Goal: Transaction & Acquisition: Purchase product/service

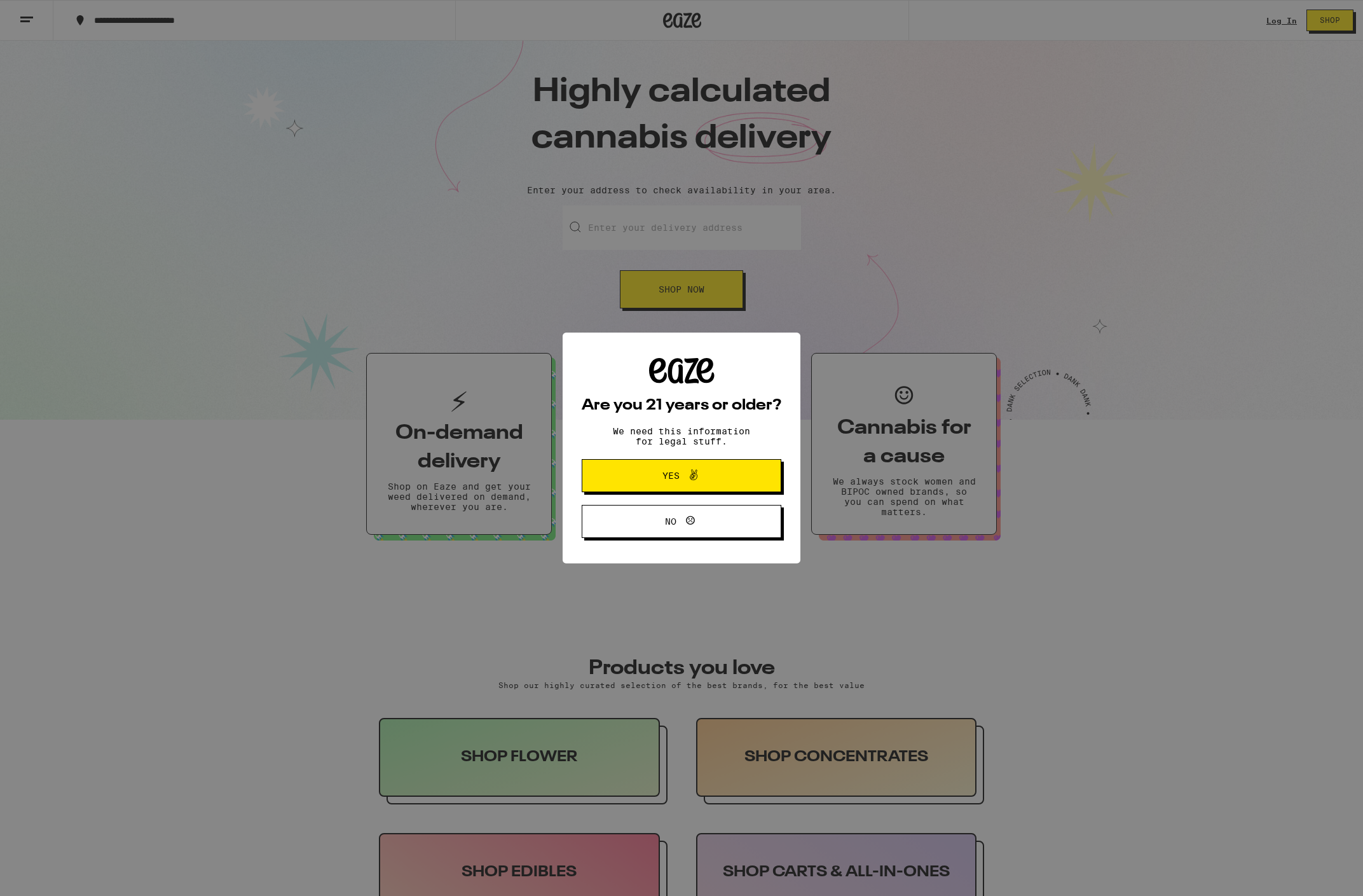
click at [678, 480] on span "Yes" at bounding box center [671, 475] width 17 height 9
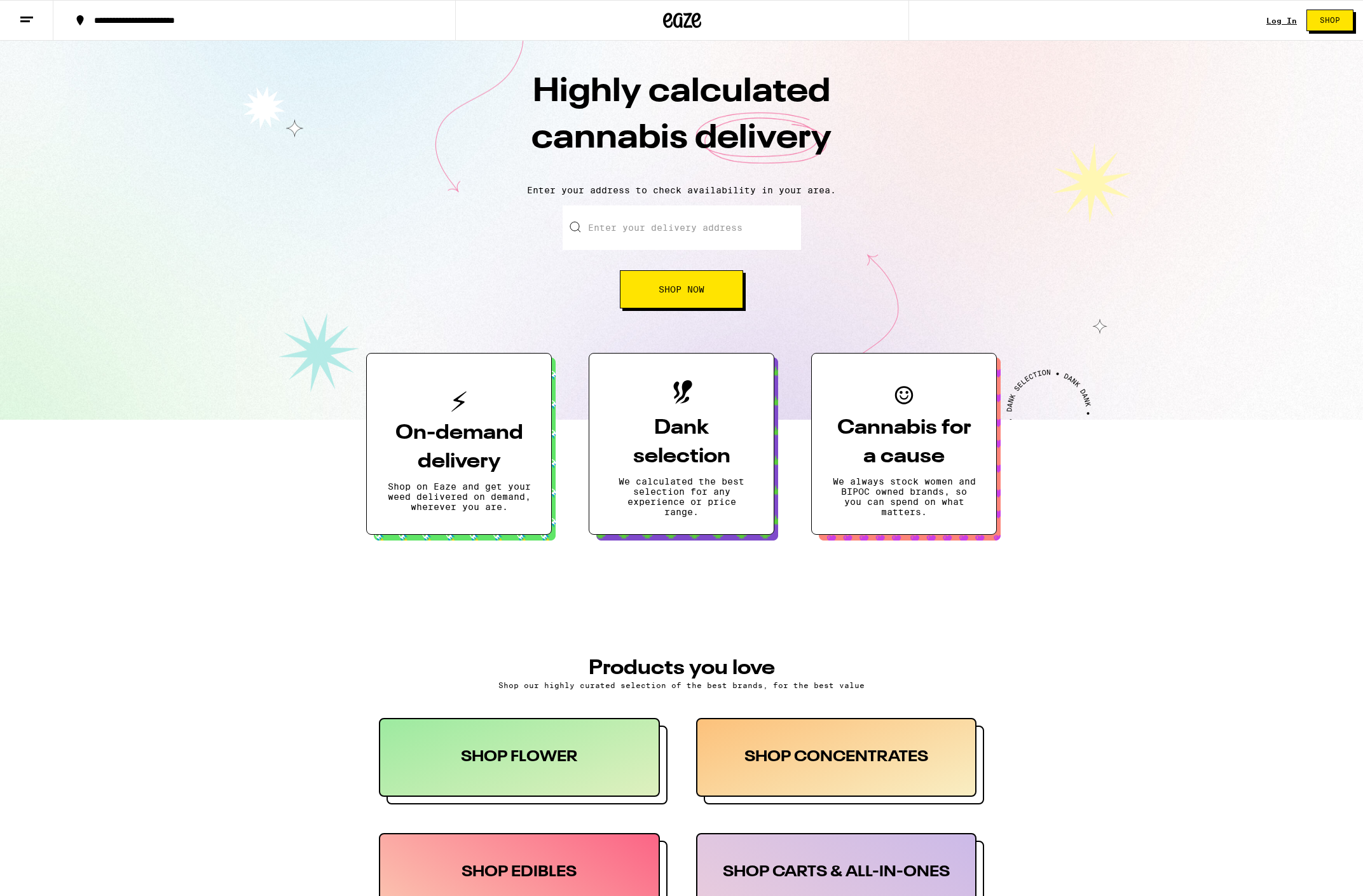
click at [1279, 22] on link "Log In" at bounding box center [1281, 20] width 30 height 9
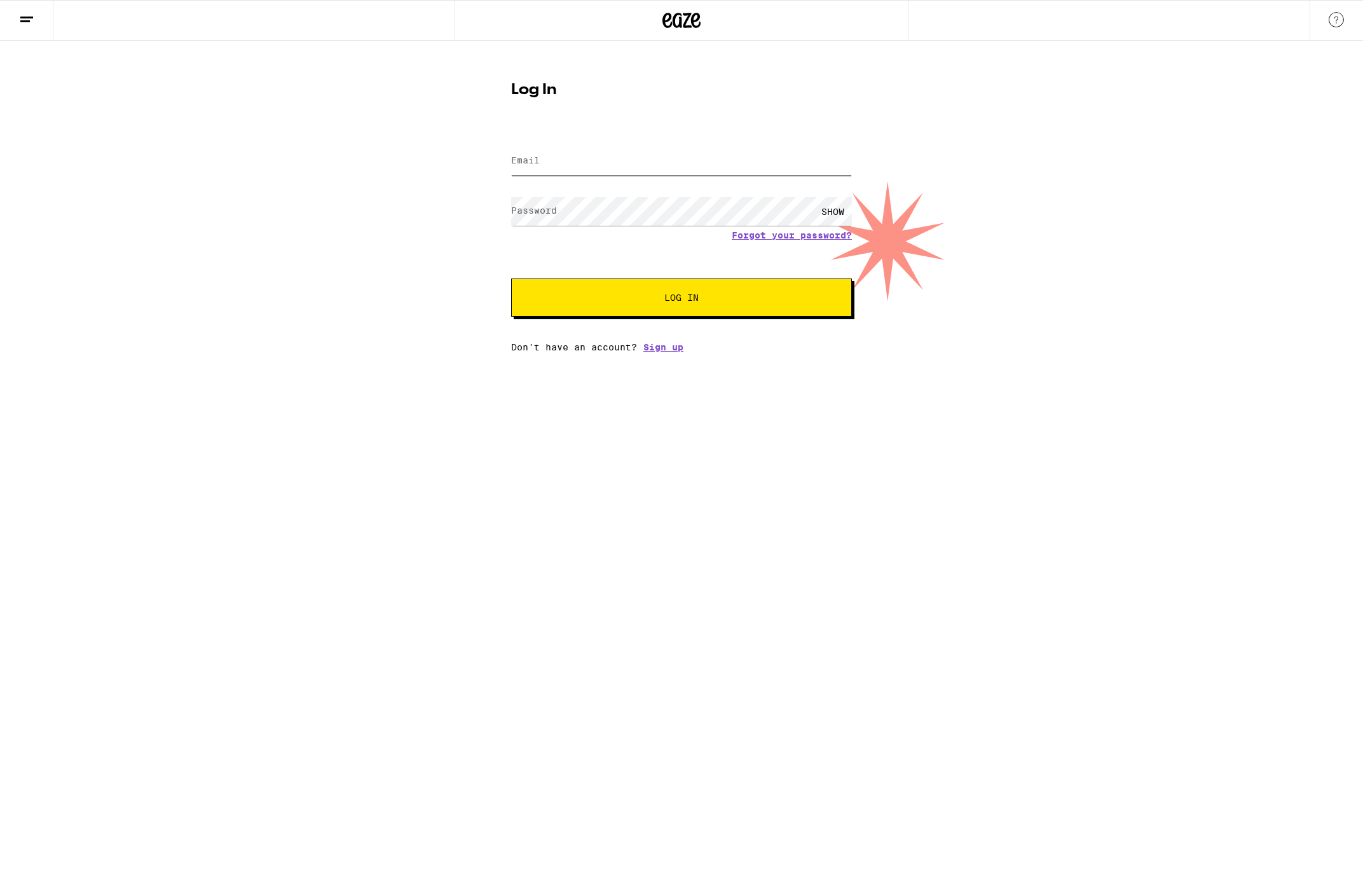
type input "[EMAIL_ADDRESS][DOMAIN_NAME]"
click at [682, 299] on button "Log In" at bounding box center [682, 297] width 341 height 38
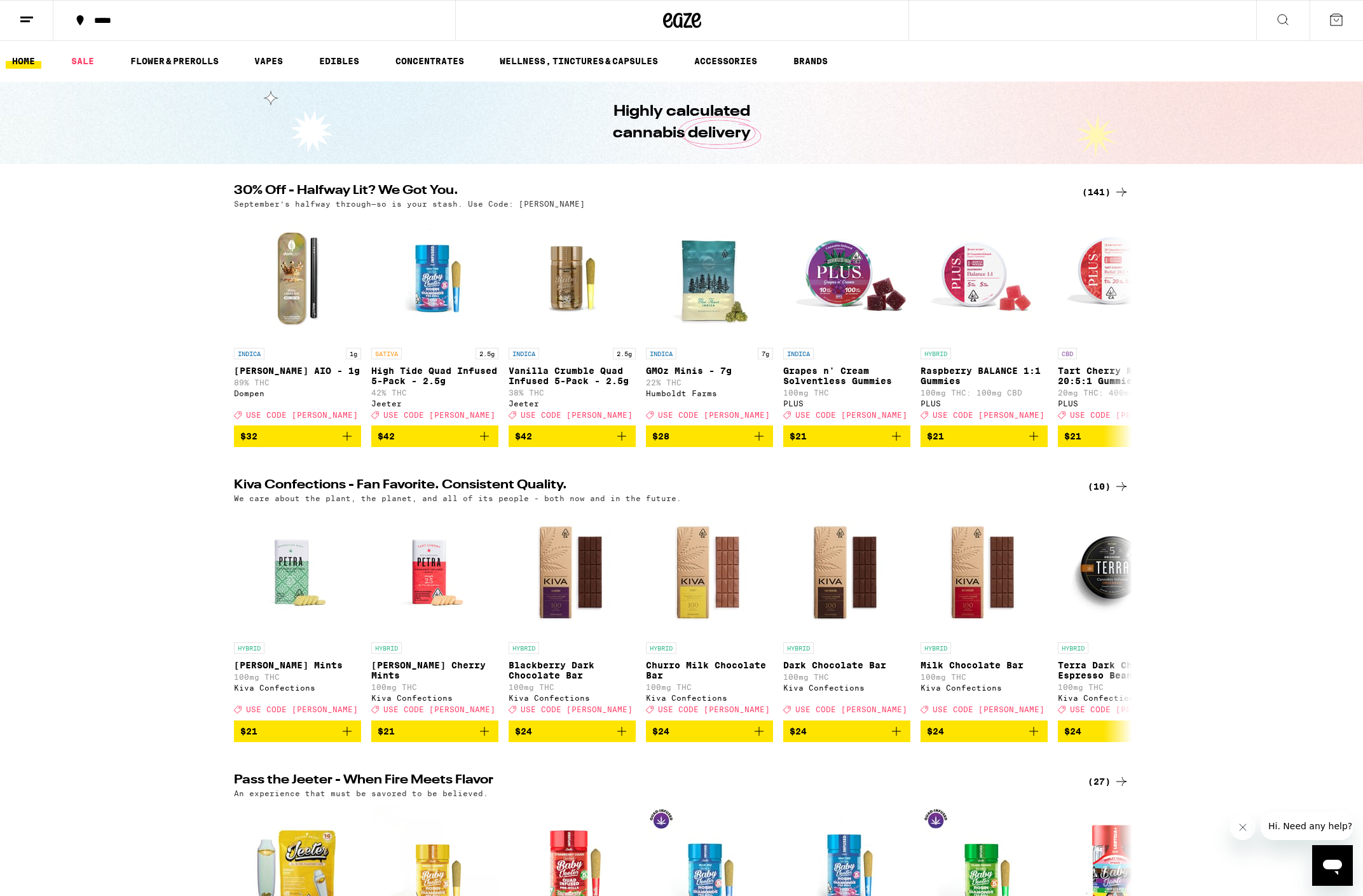
click at [1102, 191] on div "(141)" at bounding box center [1105, 192] width 47 height 15
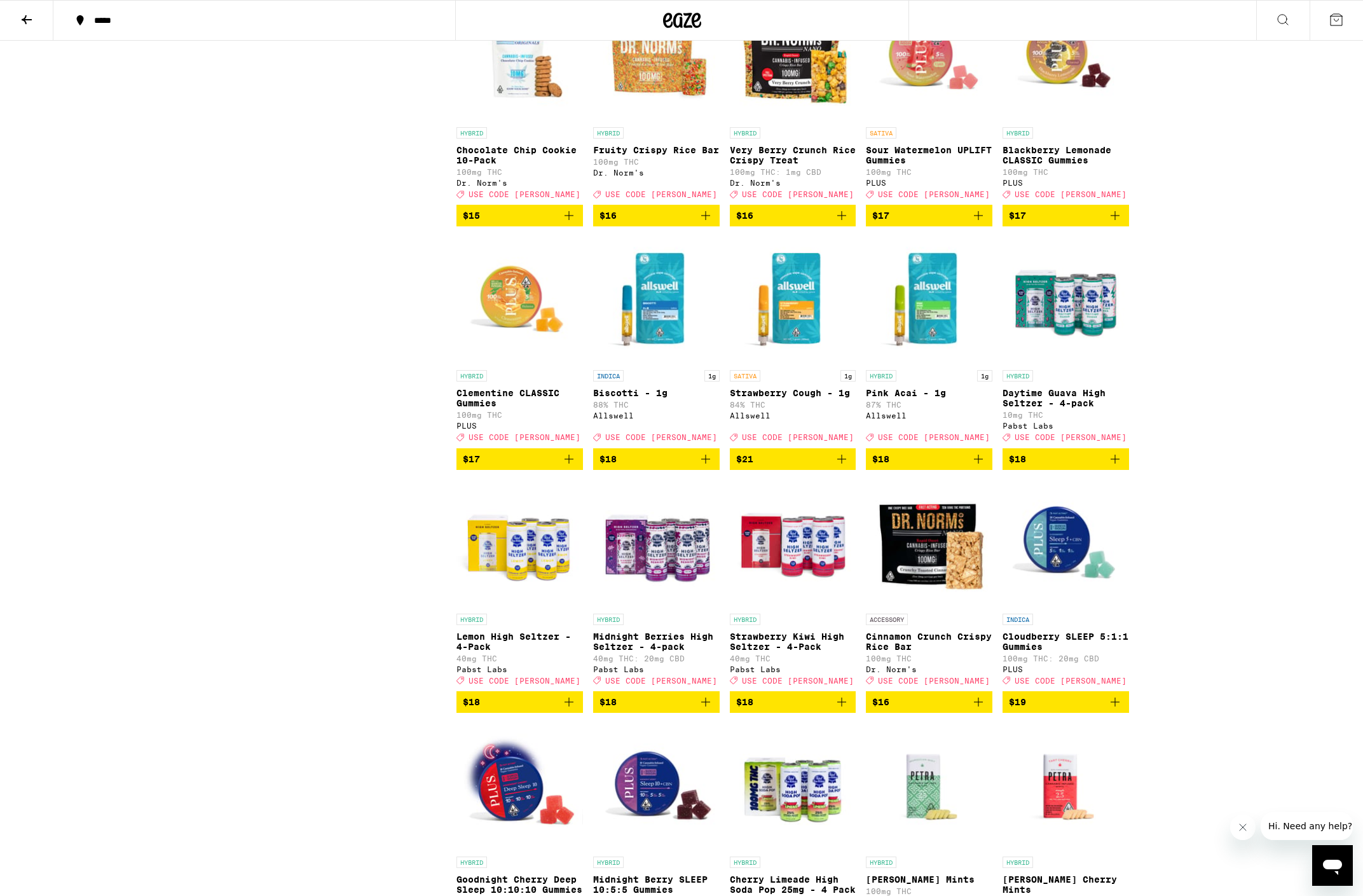
scroll to position [2140, 0]
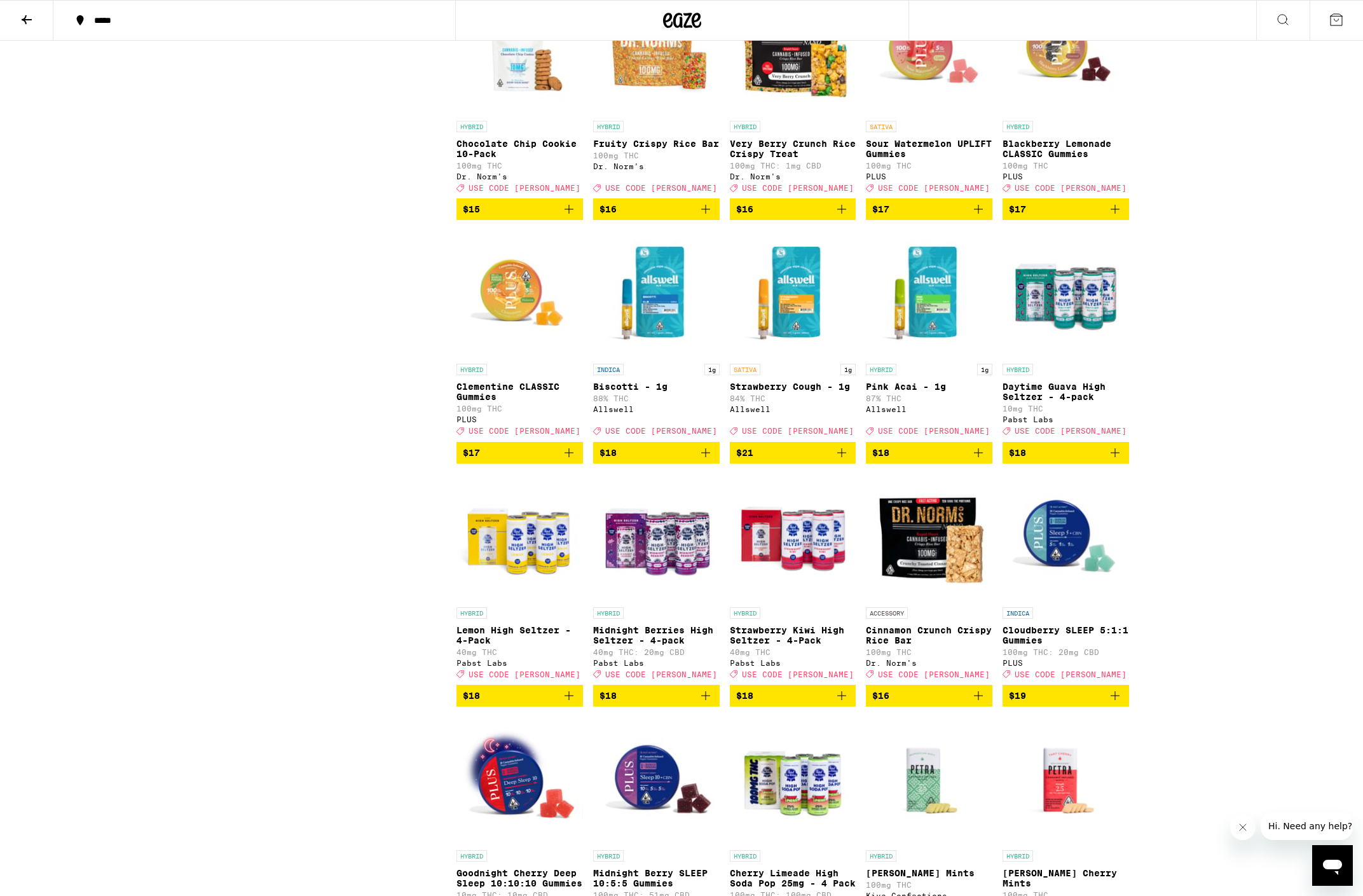
click at [705, 460] on icon "Add to bag" at bounding box center [706, 453] width 15 height 15
click at [844, 460] on icon "Add to bag" at bounding box center [842, 453] width 15 height 15
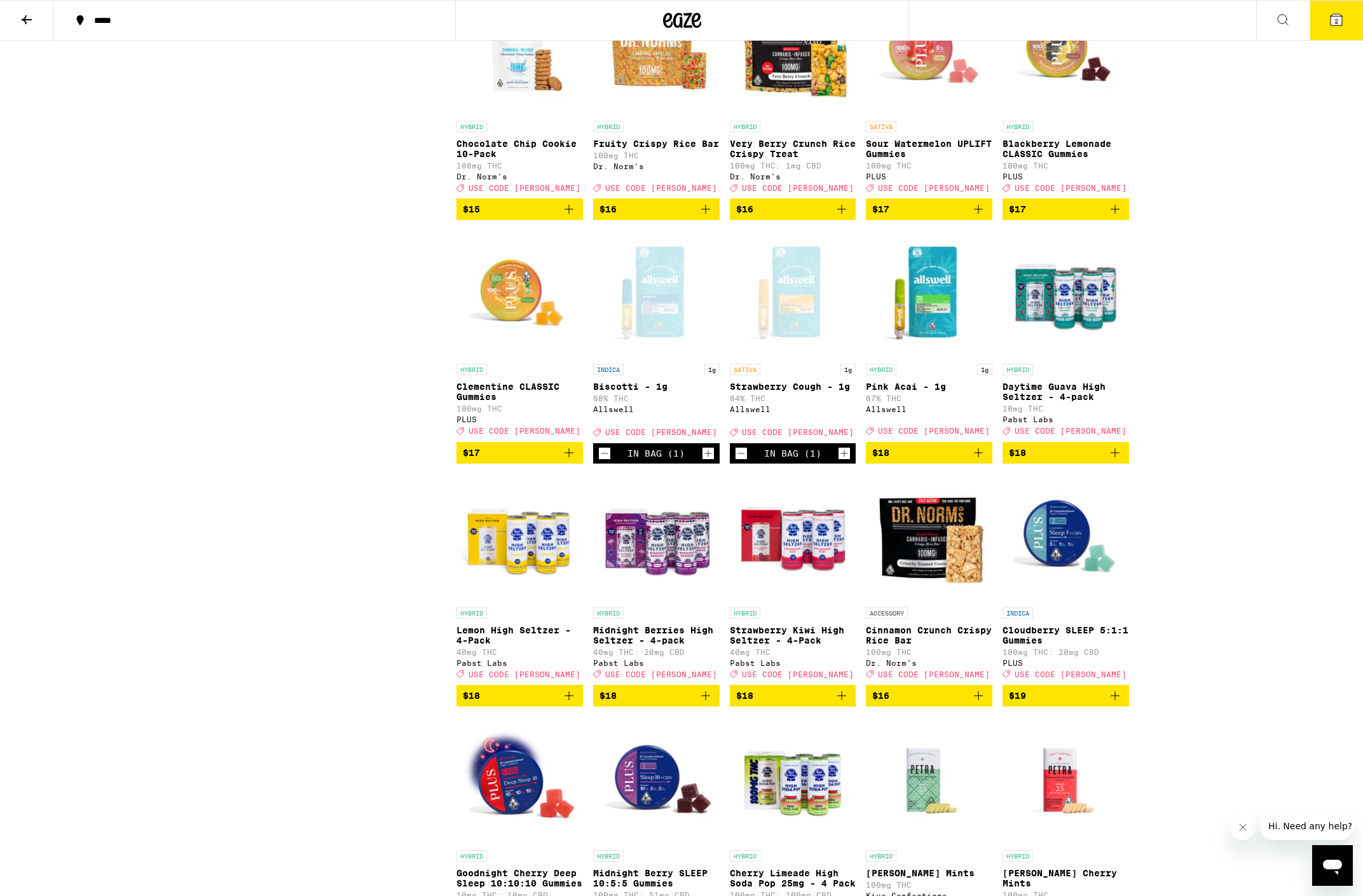
click at [979, 460] on icon "Add to bag" at bounding box center [978, 453] width 15 height 15
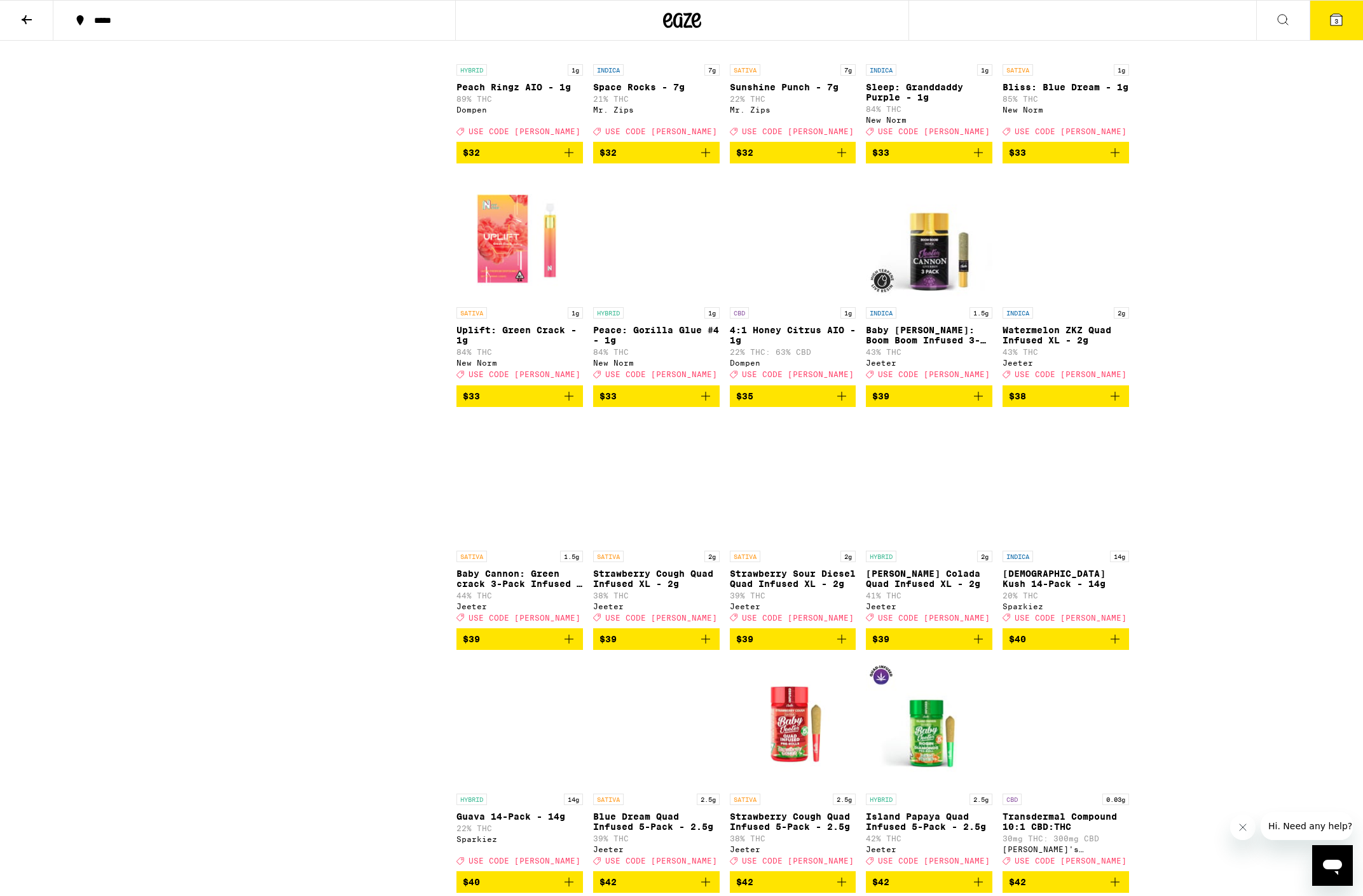
scroll to position [4859, 0]
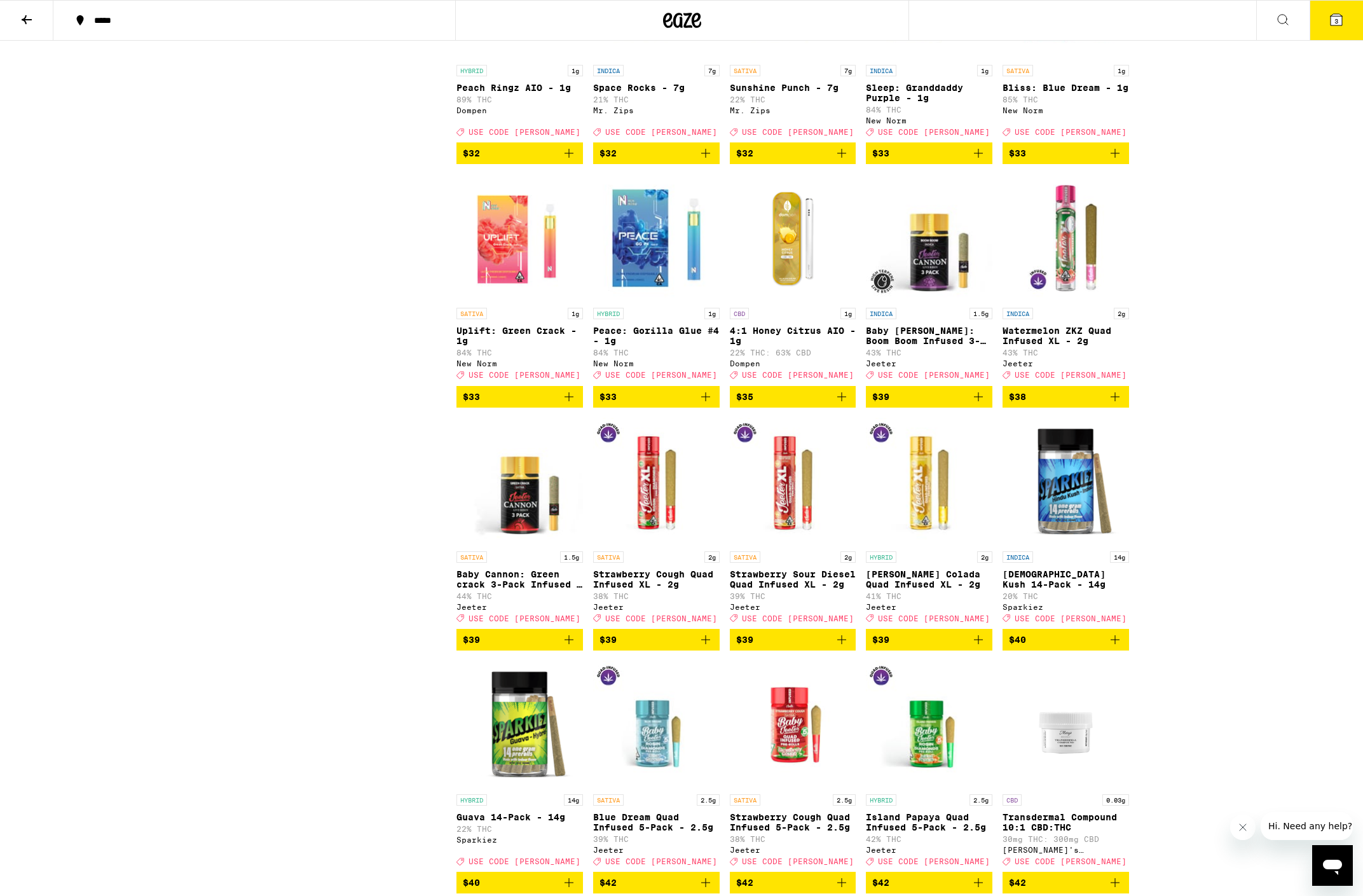
click at [978, 158] on icon "Add to bag" at bounding box center [978, 153] width 9 height 9
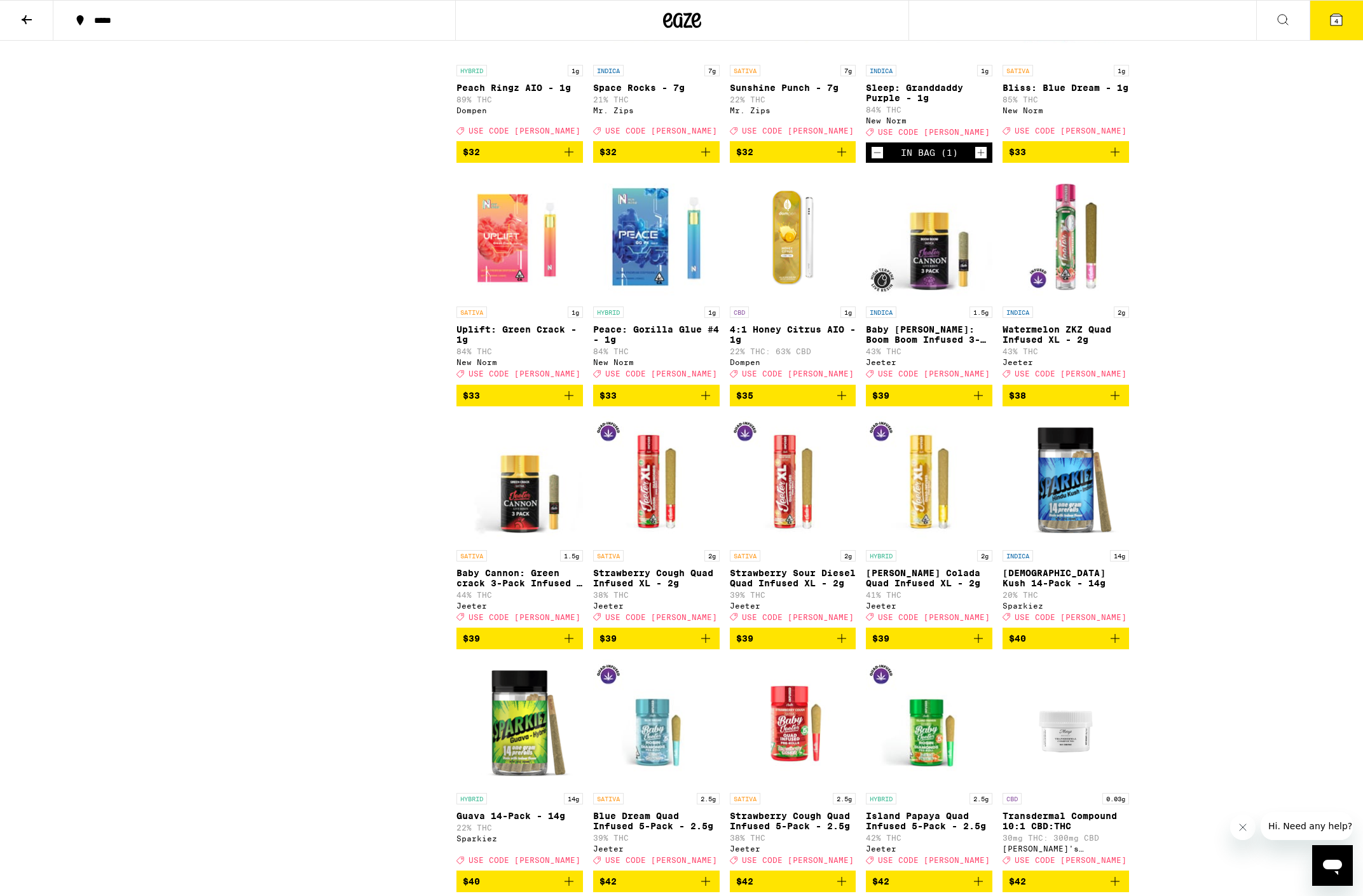
click at [1106, 160] on span "$33" at bounding box center [1066, 152] width 114 height 15
click at [1329, 12] on icon at bounding box center [1337, 20] width 15 height 15
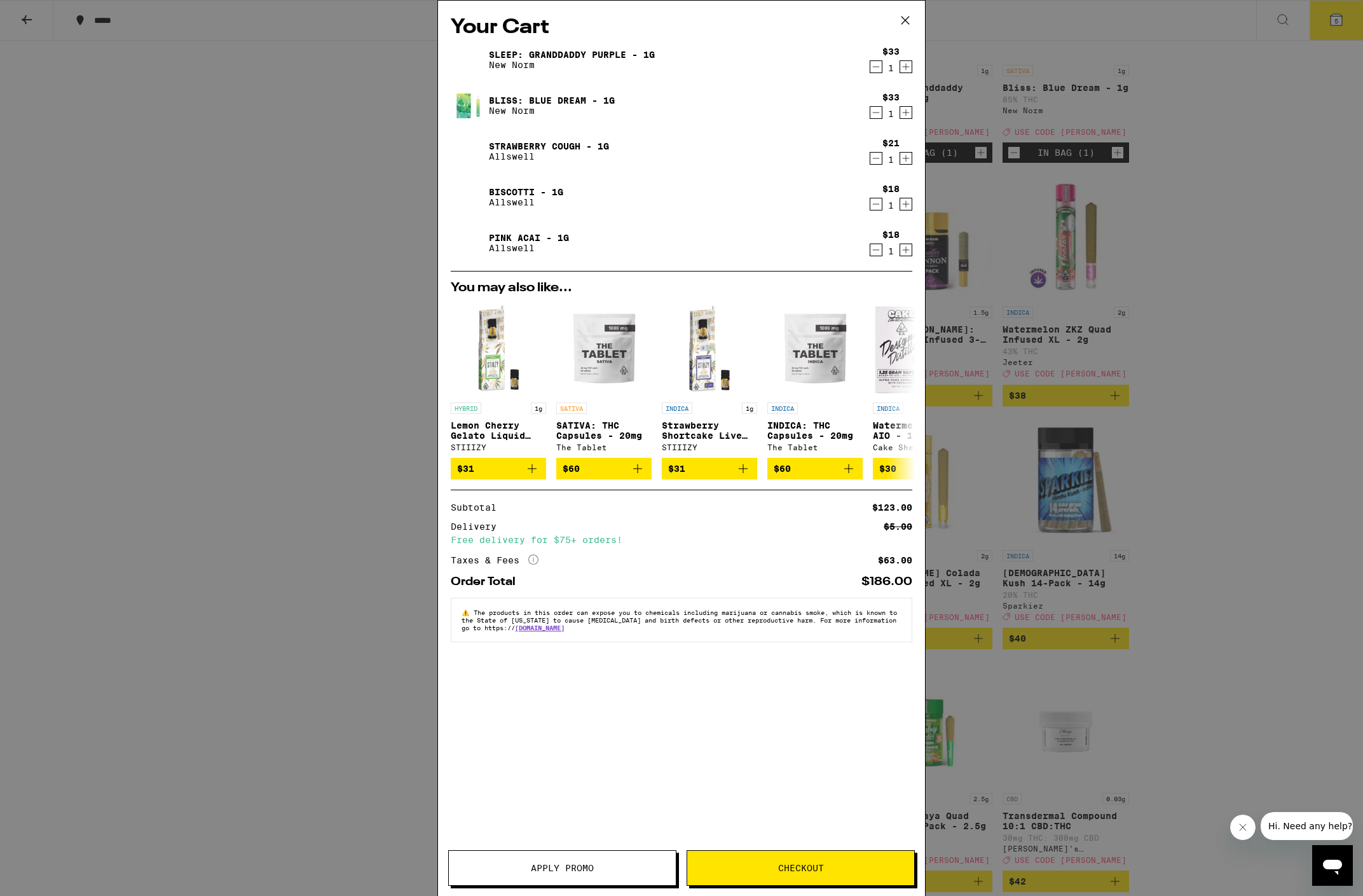
click at [544, 874] on button "Apply Promo" at bounding box center [562, 867] width 228 height 36
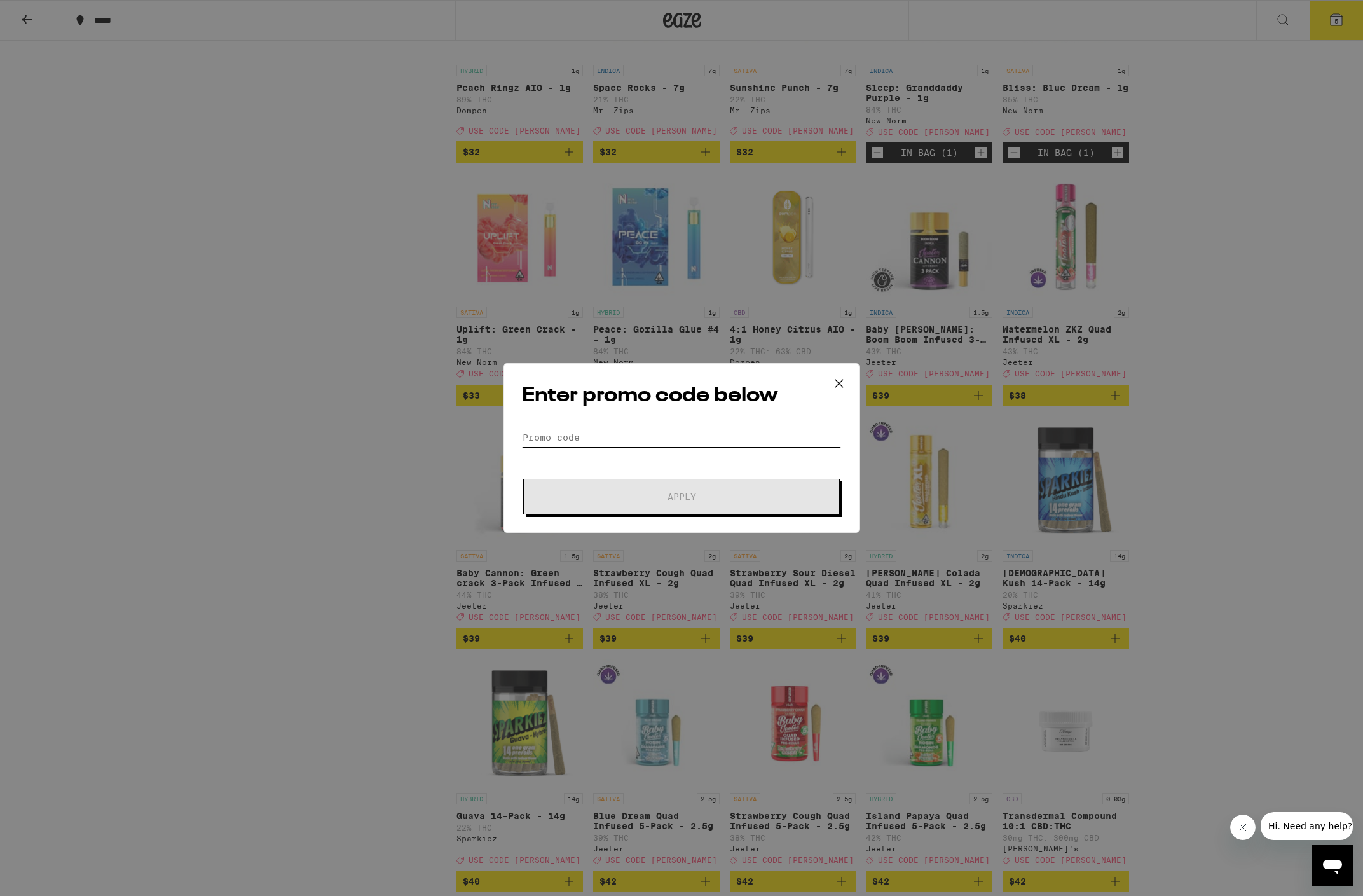
click at [572, 444] on input "Promo Code" at bounding box center [682, 437] width 319 height 19
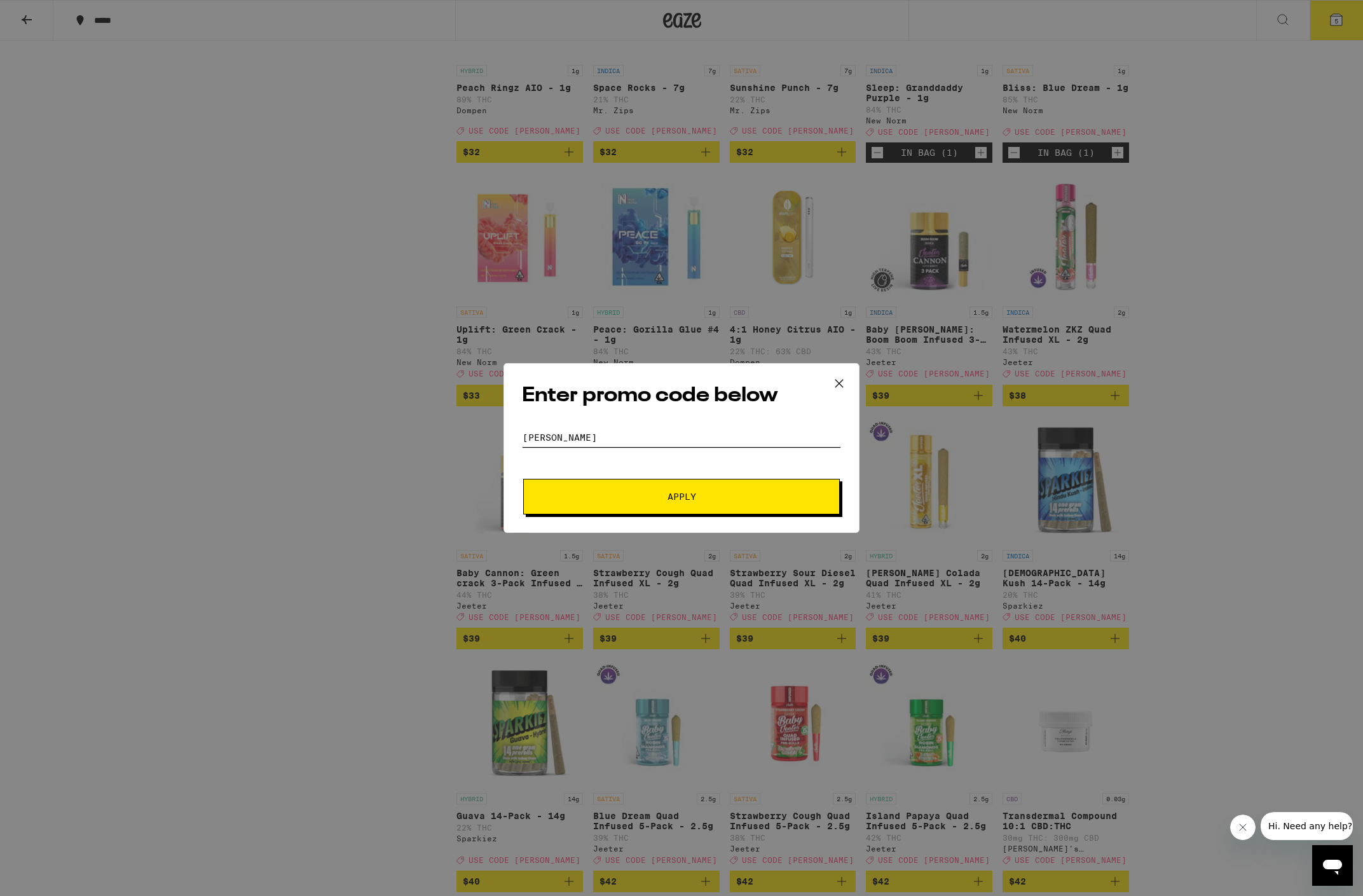
type input "[PERSON_NAME]"
click at [646, 489] on button "Apply" at bounding box center [682, 496] width 317 height 36
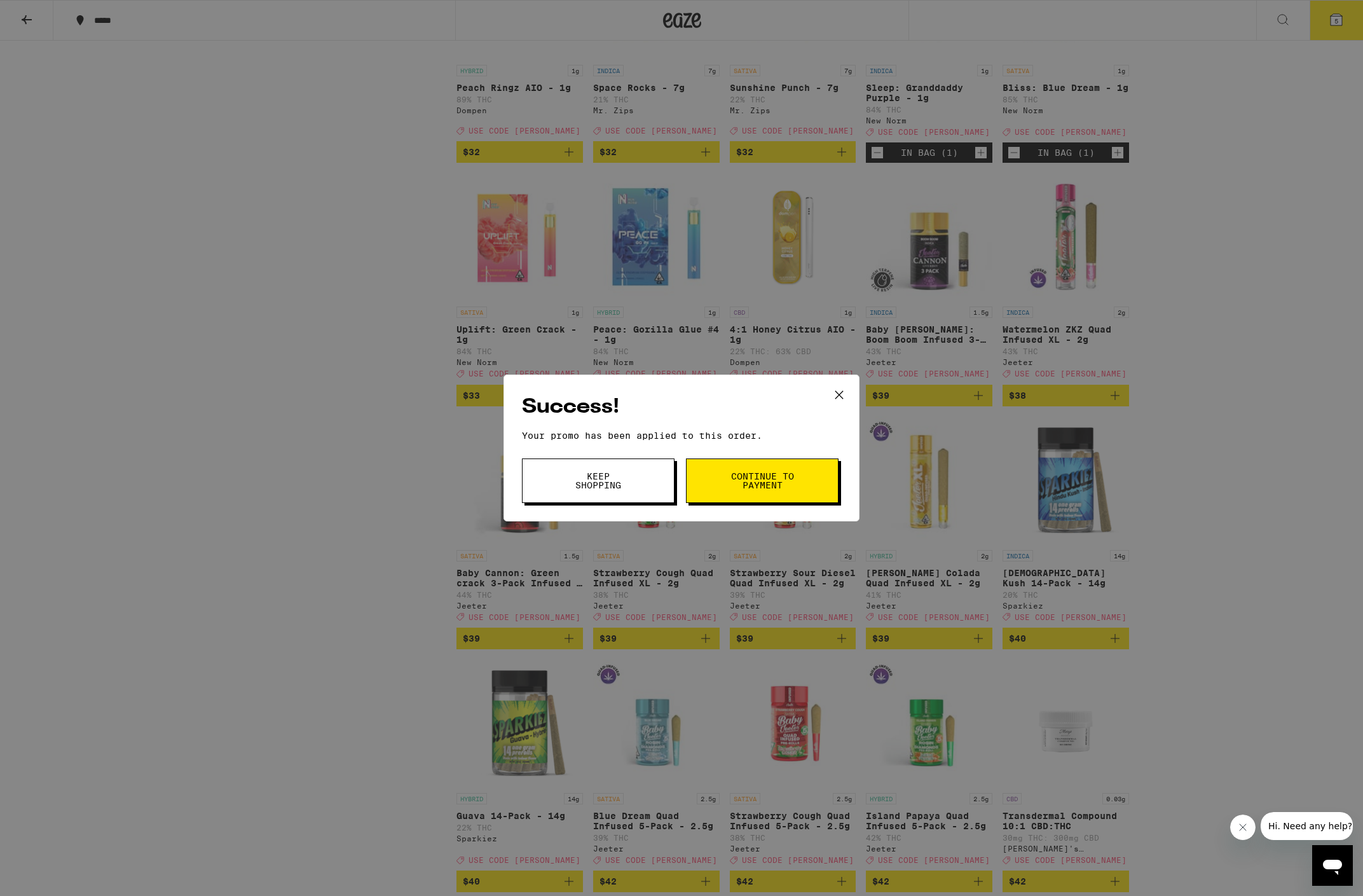
click at [730, 481] on button "Continue to payment" at bounding box center [762, 480] width 153 height 44
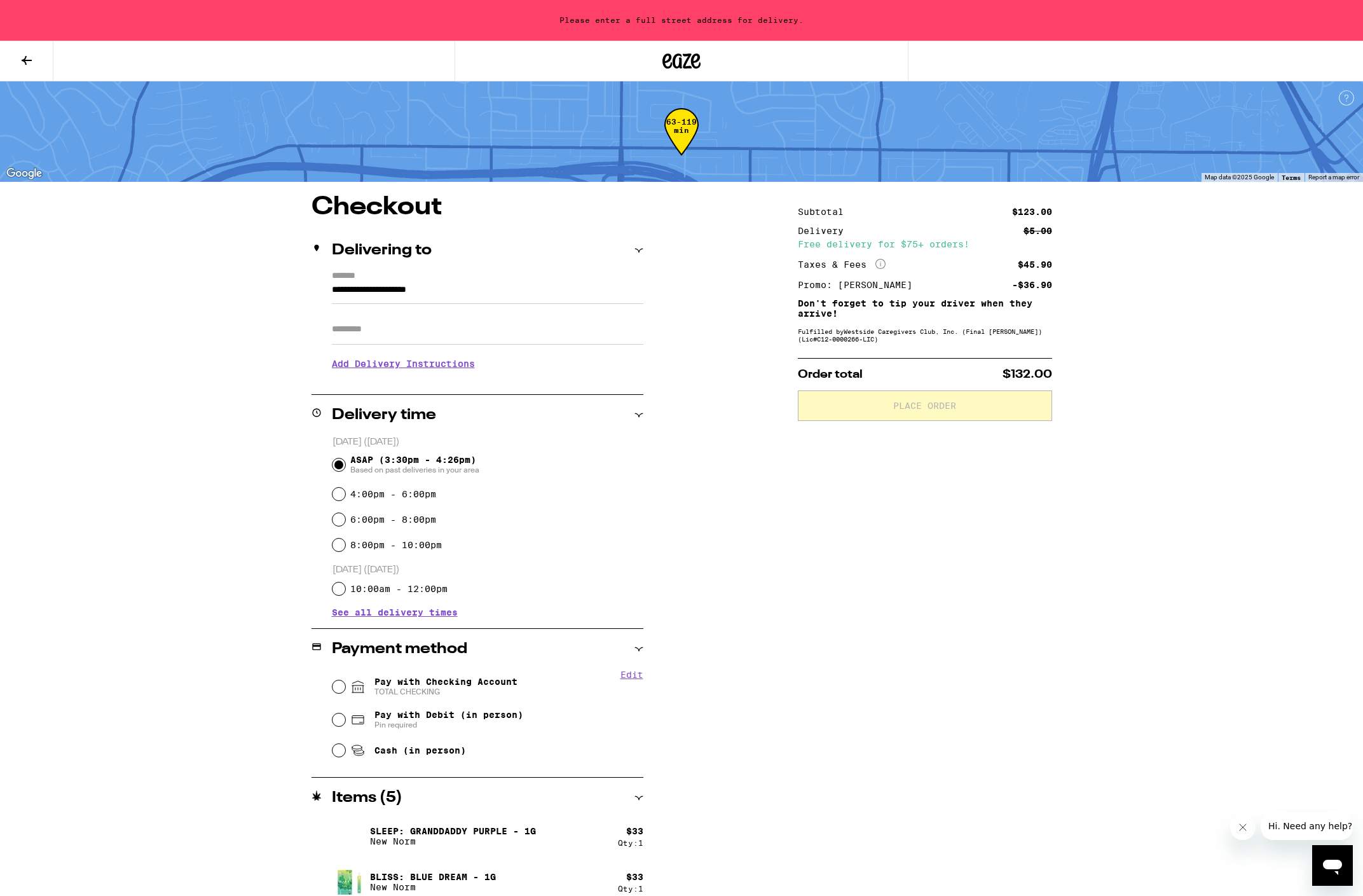
click at [414, 290] on input "**********" at bounding box center [487, 293] width 311 height 22
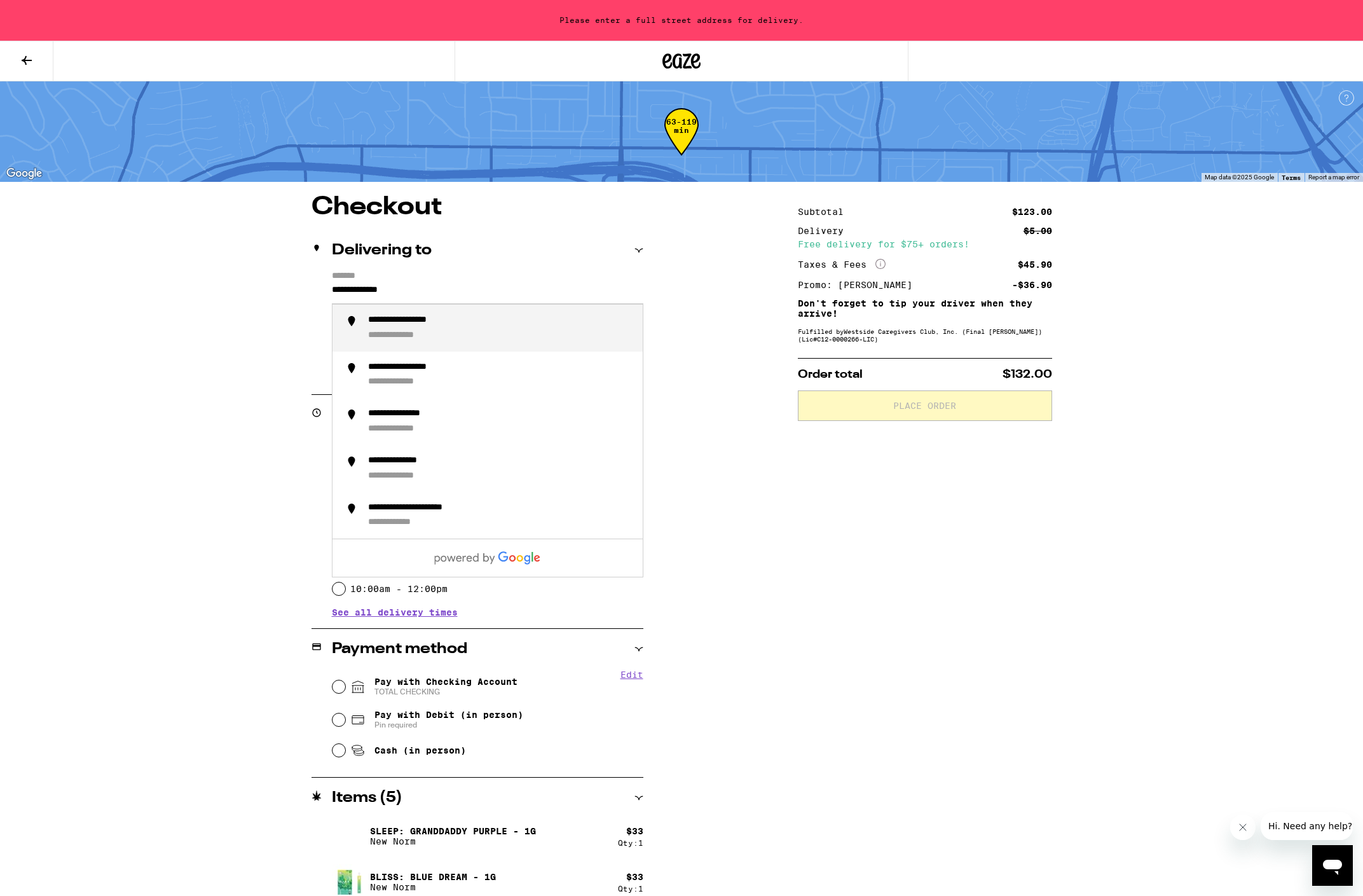
drag, startPoint x: 440, startPoint y: 322, endPoint x: 456, endPoint y: 328, distance: 17.1
click at [456, 326] on div "**********" at bounding box center [420, 320] width 104 height 12
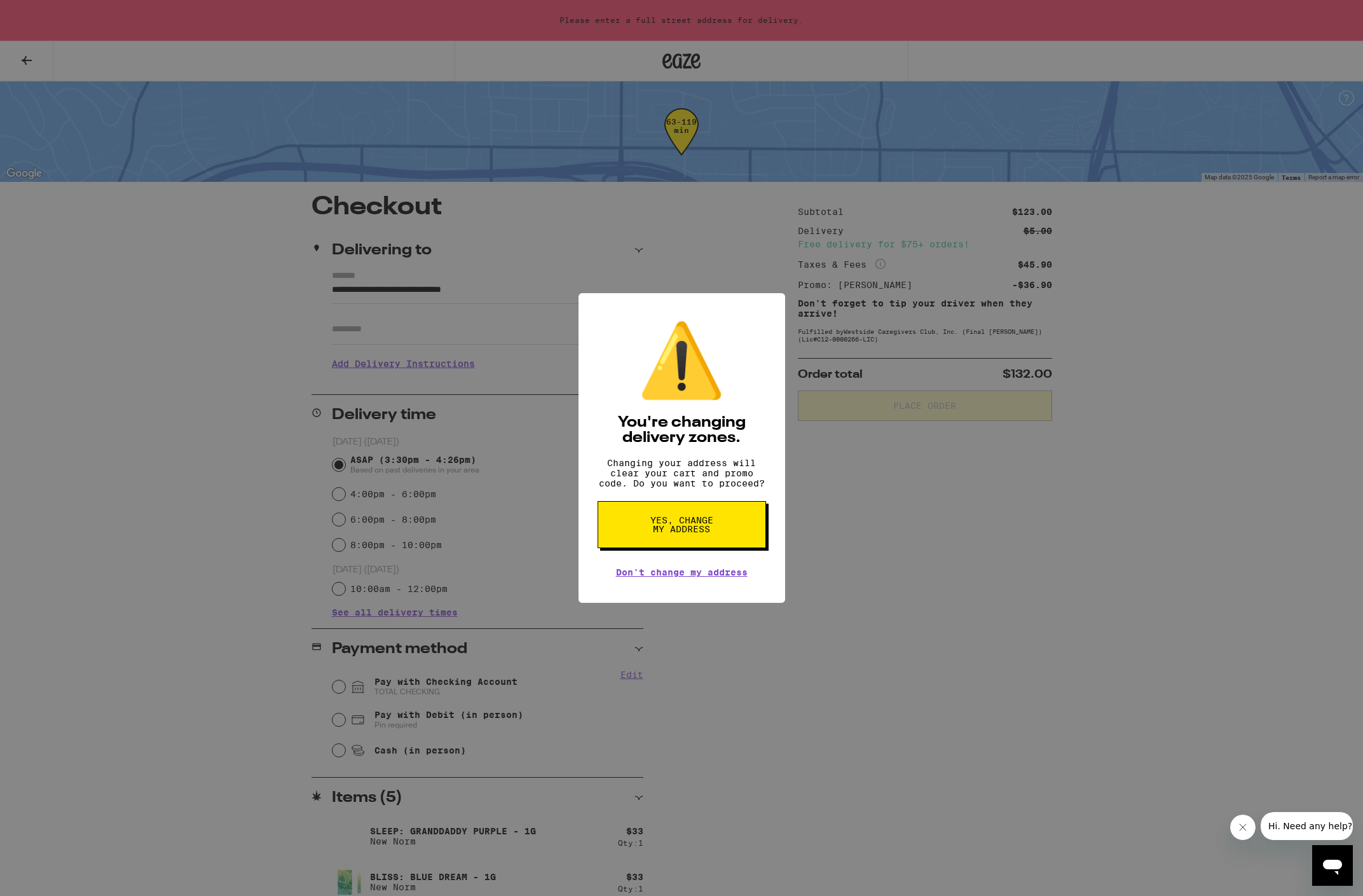
click at [678, 524] on span "Yes, change my address" at bounding box center [682, 524] width 66 height 18
type input "**********"
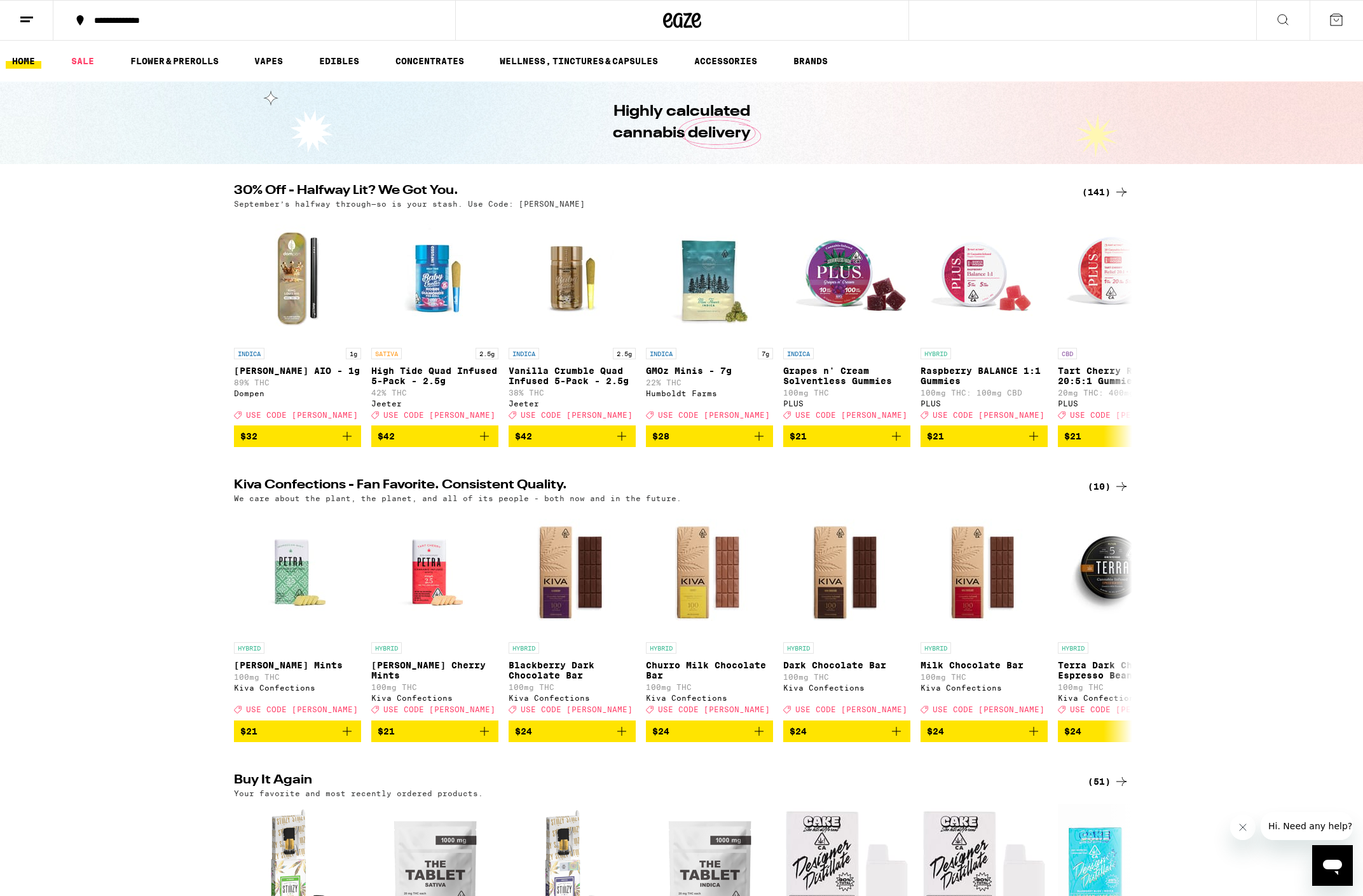
click at [1336, 16] on icon at bounding box center [1337, 20] width 15 height 15
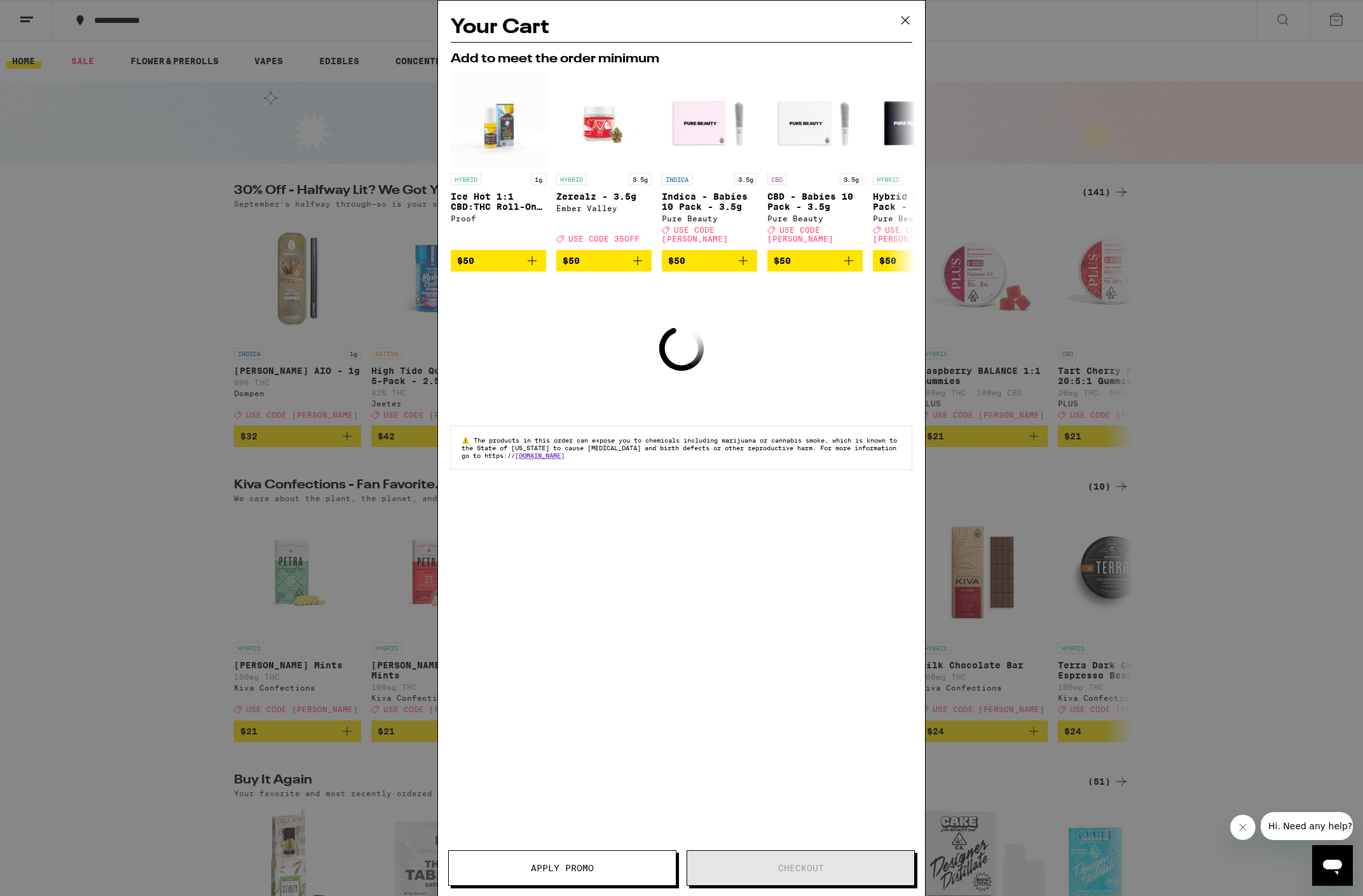
click at [903, 15] on icon at bounding box center [905, 20] width 19 height 19
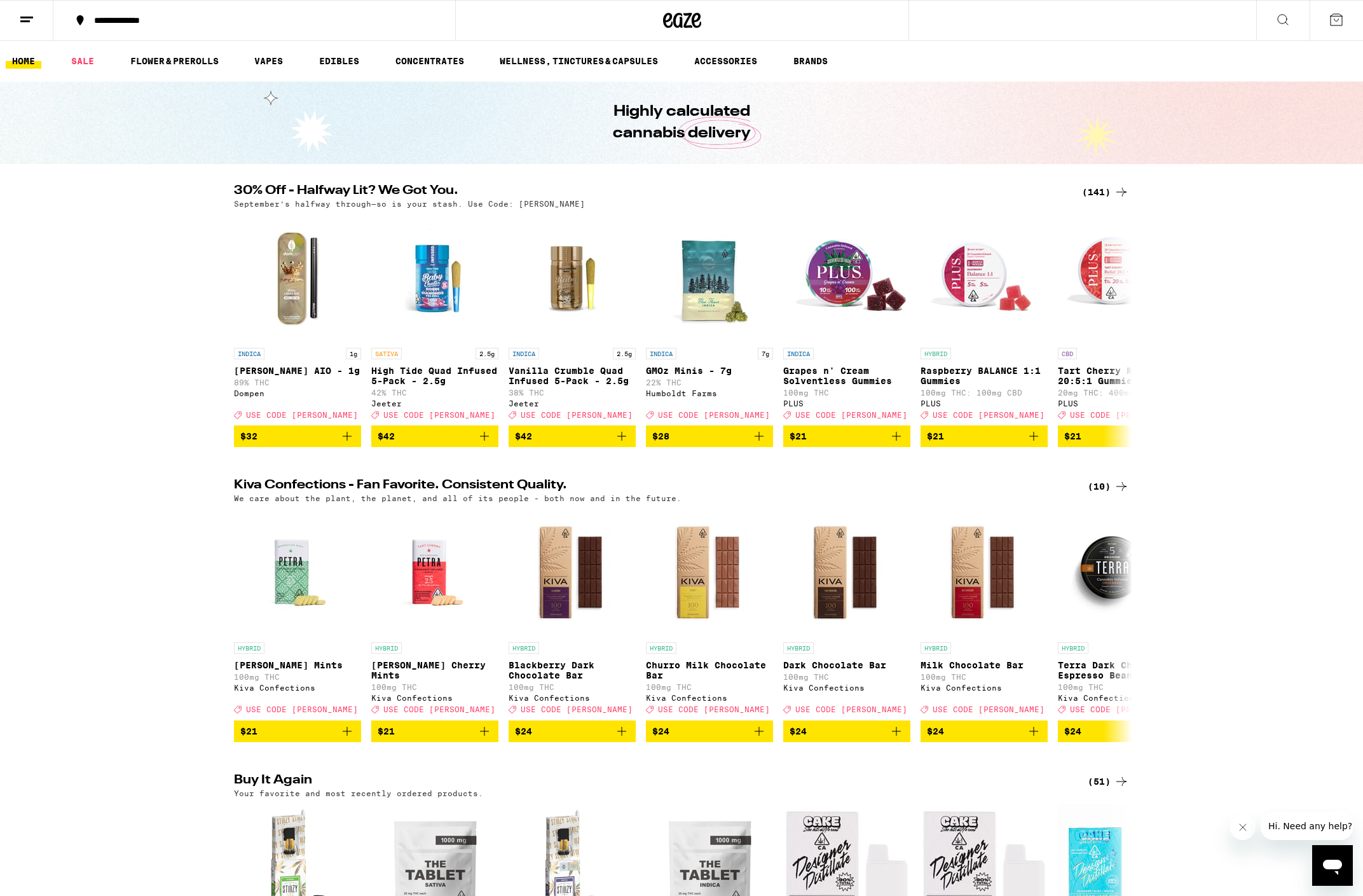
click at [1111, 191] on div "(141)" at bounding box center [1105, 192] width 47 height 15
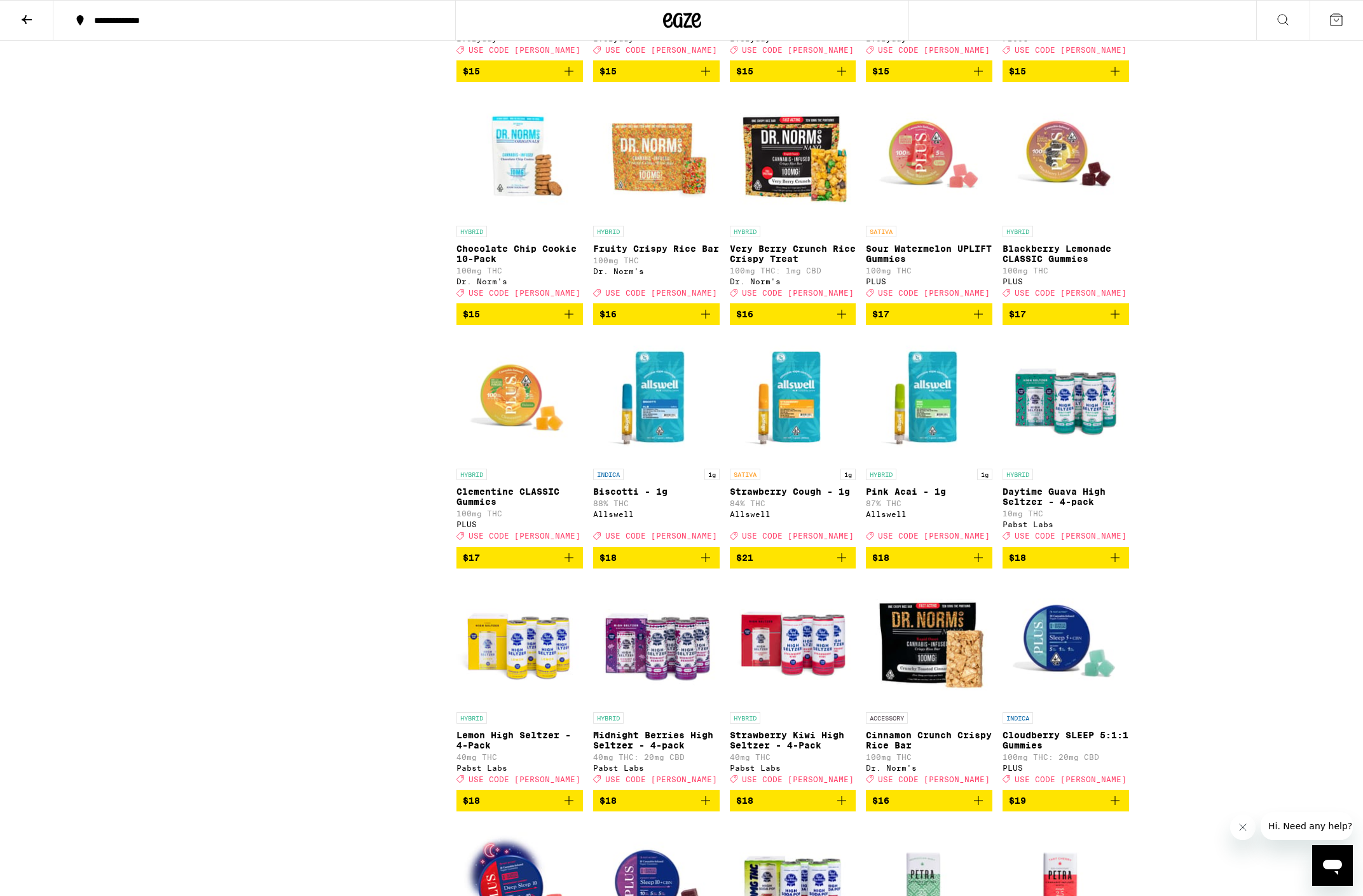
scroll to position [2065, 0]
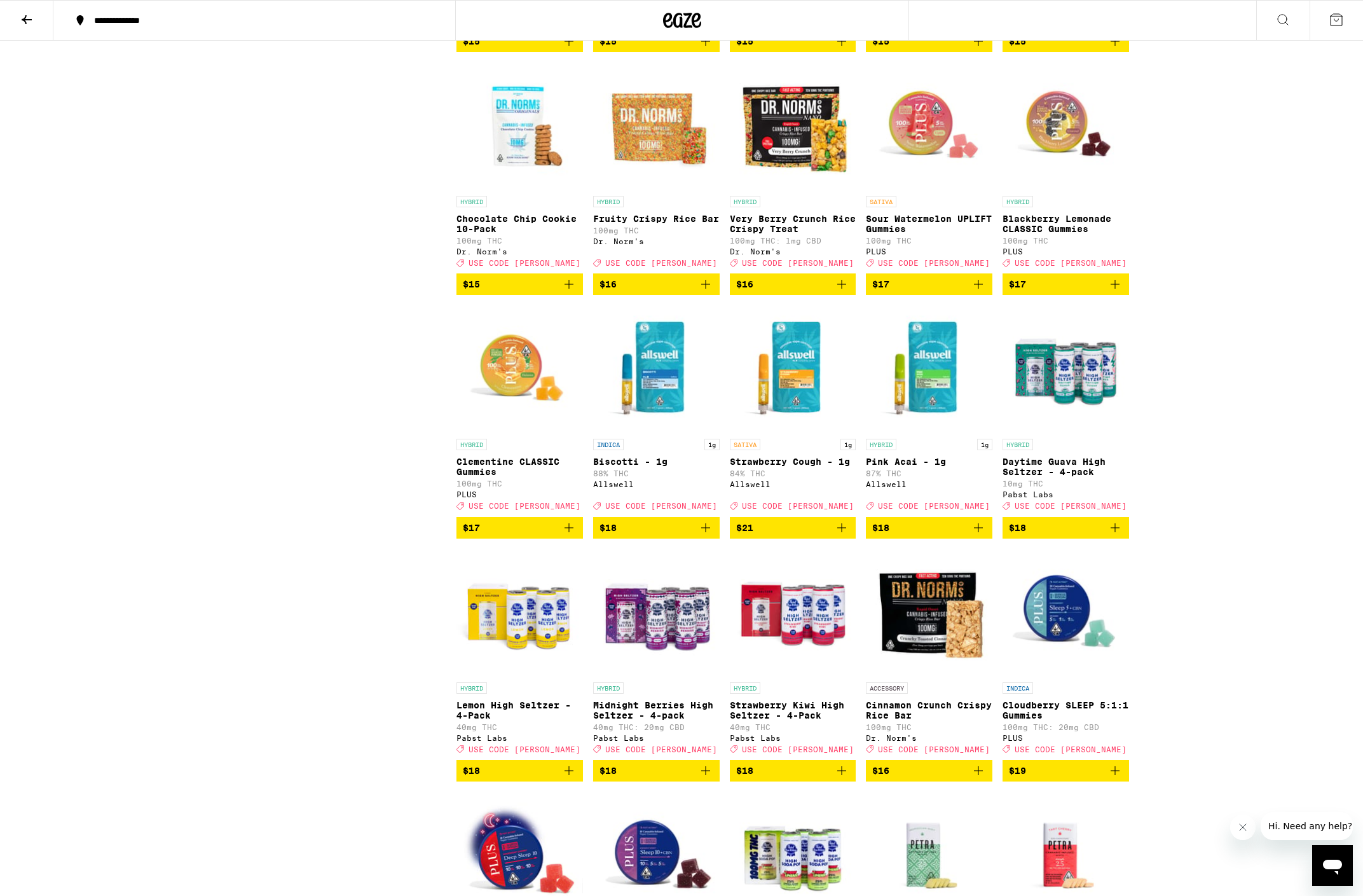
click at [701, 535] on icon "Add to bag" at bounding box center [706, 527] width 15 height 15
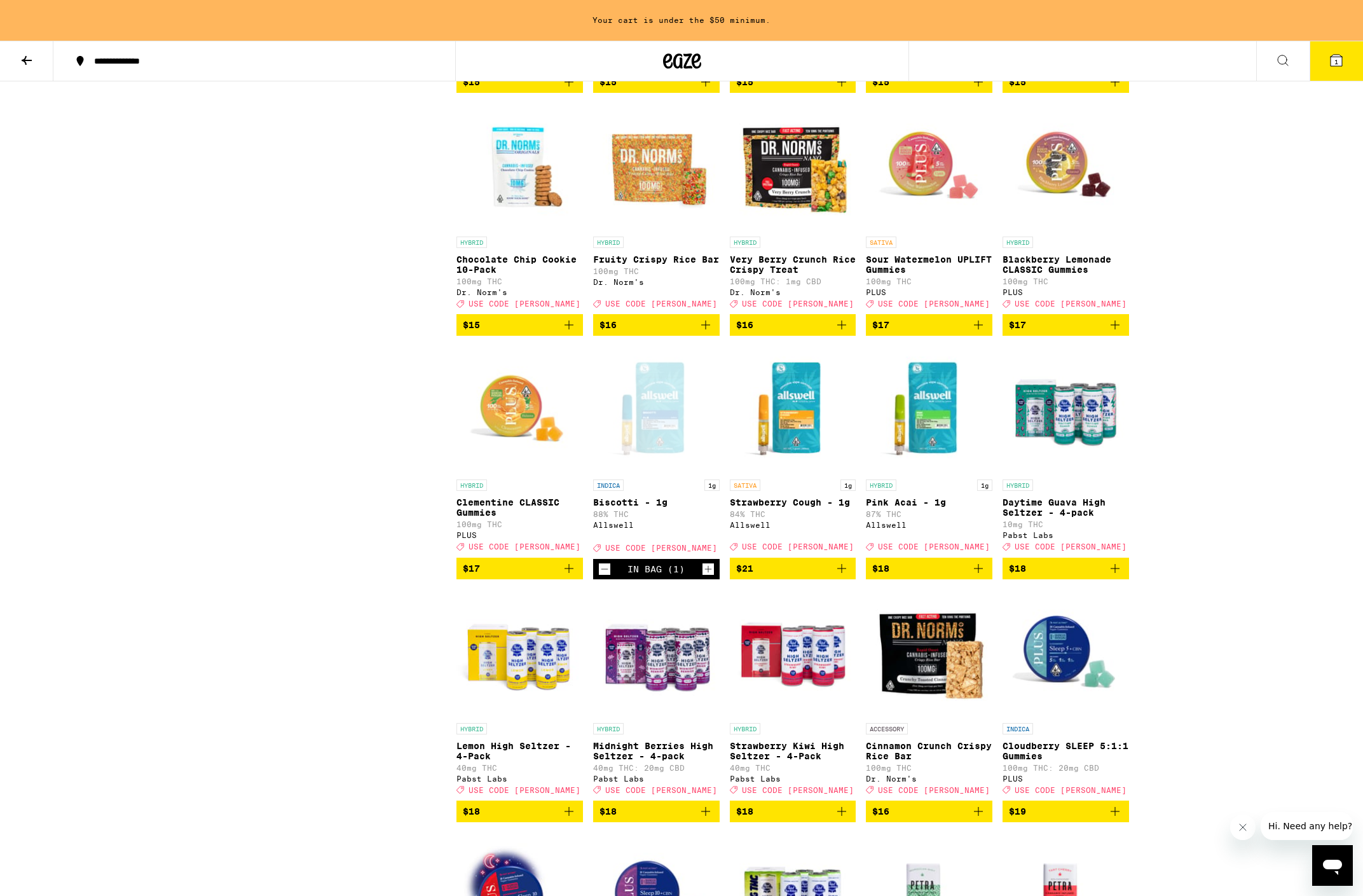
click at [836, 576] on icon "Add to bag" at bounding box center [842, 568] width 15 height 15
click at [977, 576] on icon "Add to bag" at bounding box center [978, 568] width 15 height 15
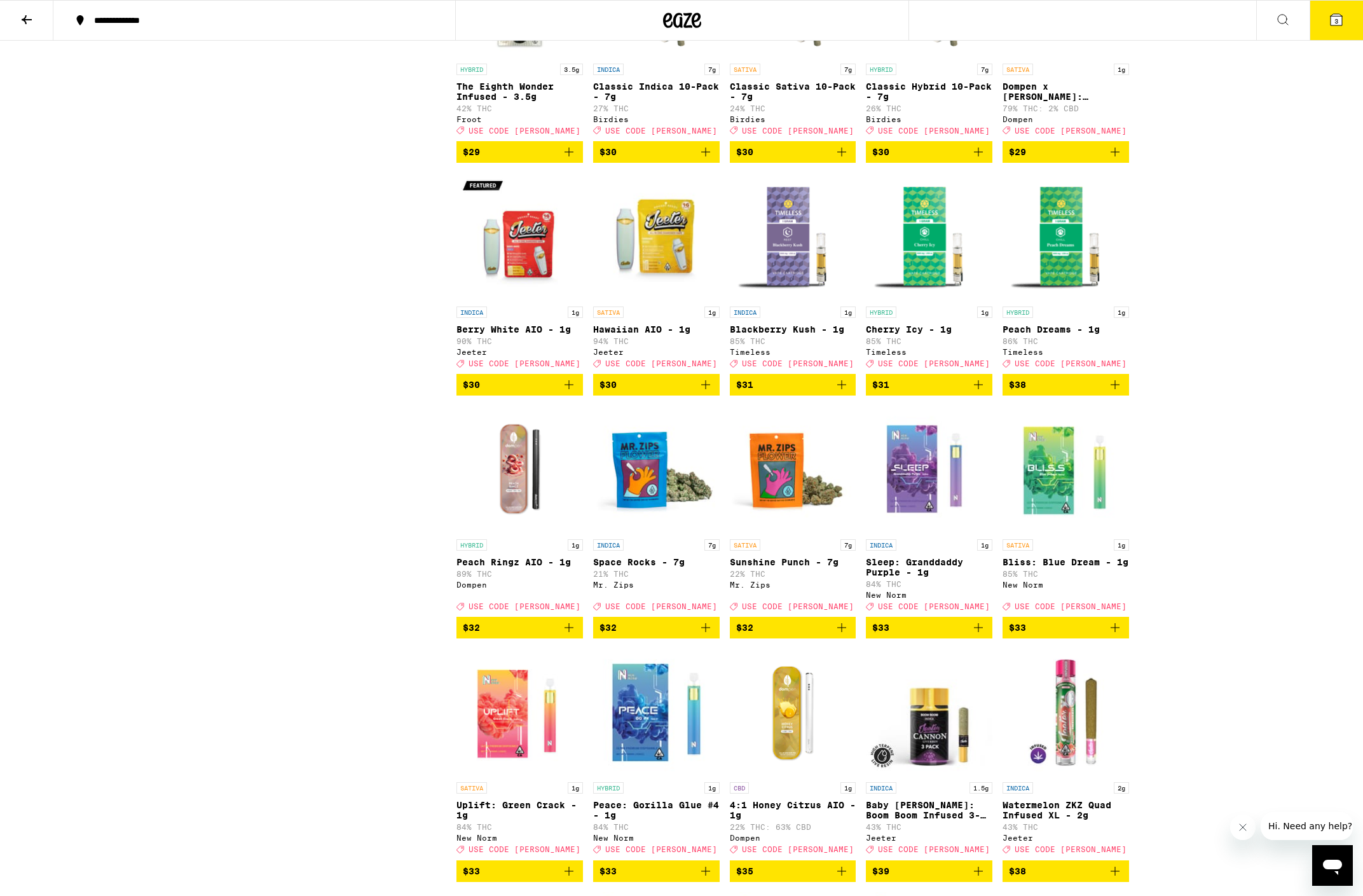
scroll to position [4391, 0]
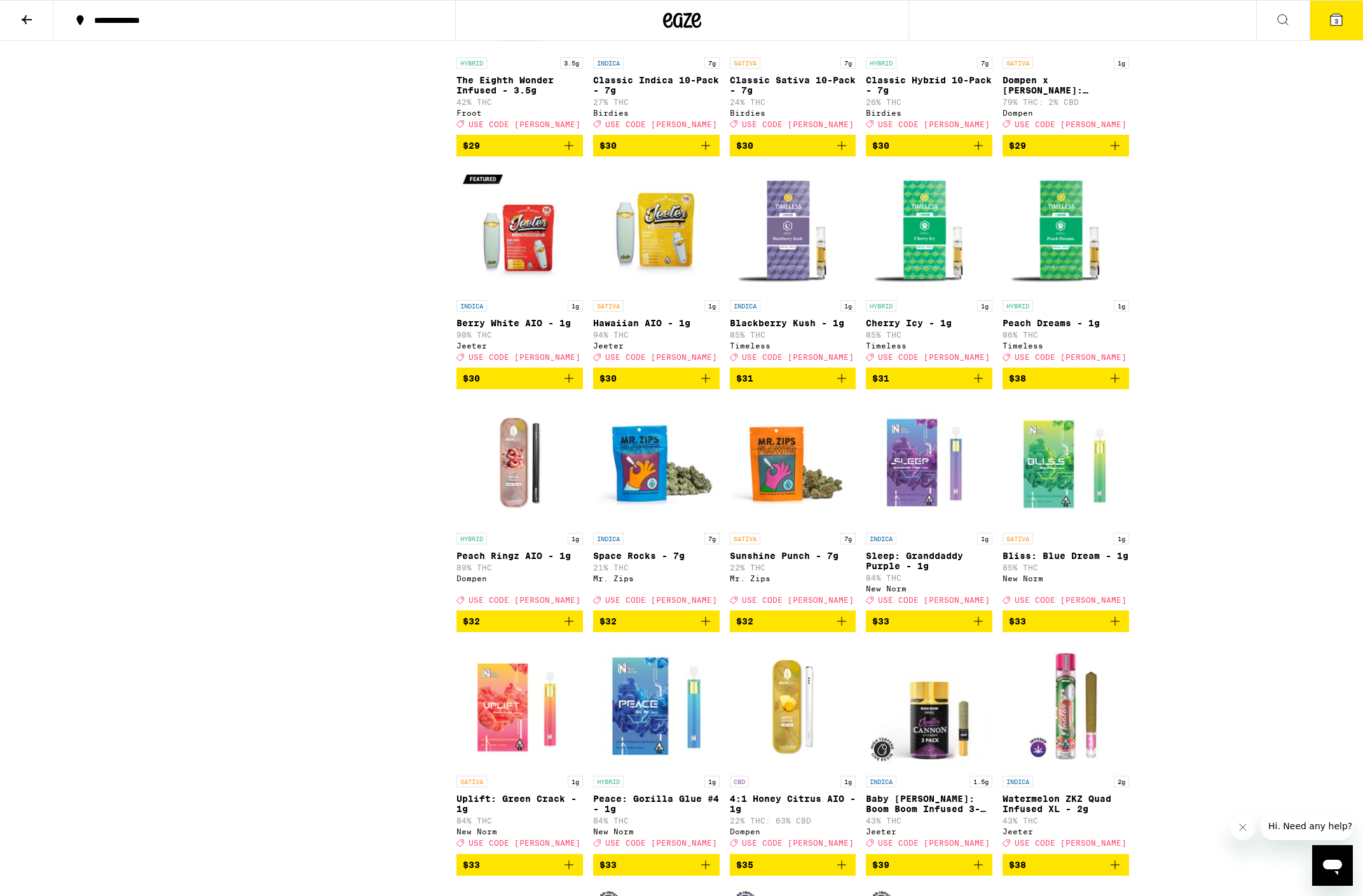
click at [573, 386] on icon "Add to bag" at bounding box center [569, 379] width 15 height 15
click at [711, 386] on icon "Add to bag" at bounding box center [706, 379] width 15 height 15
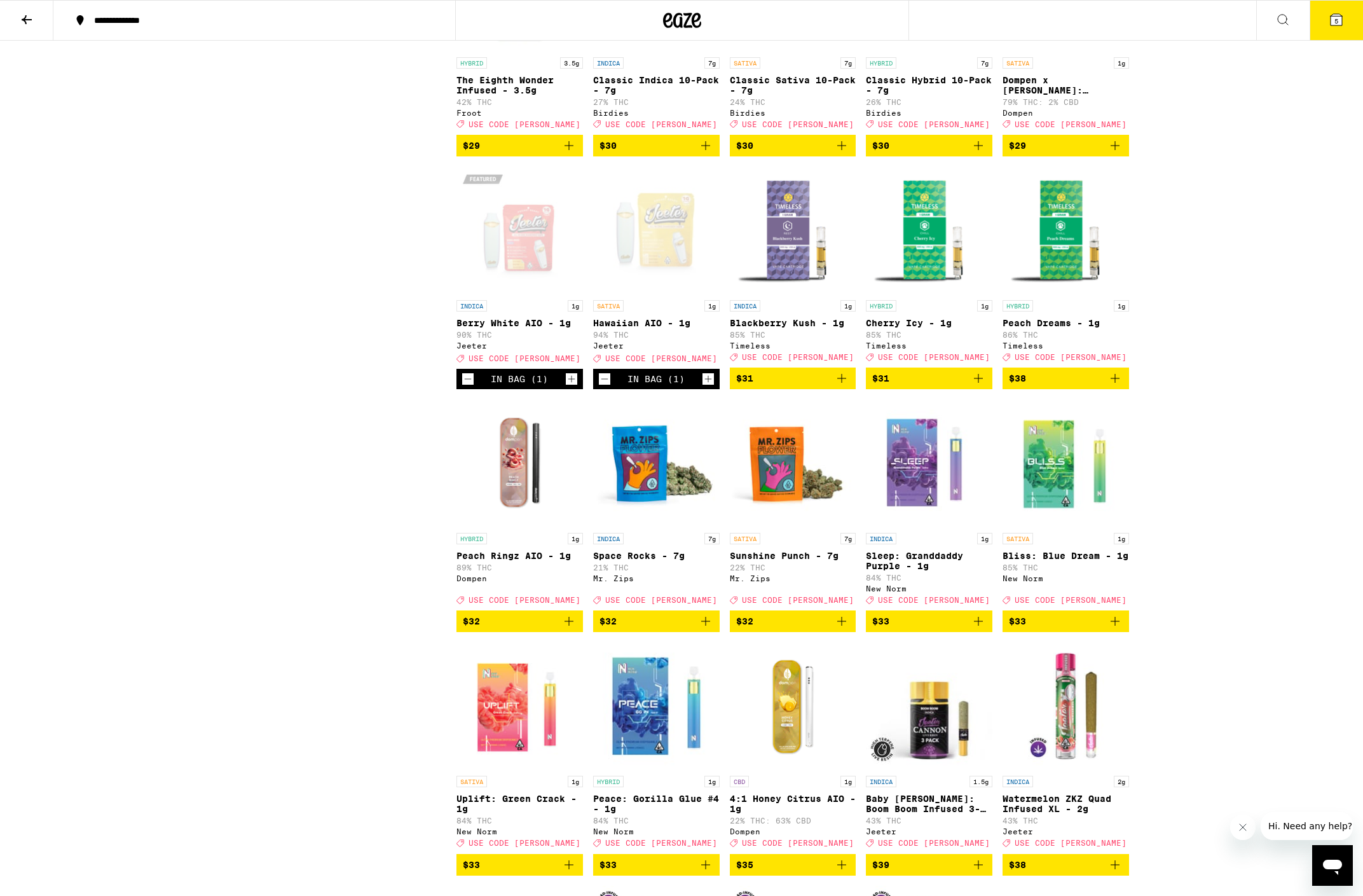
click at [1319, 16] on button "5" at bounding box center [1336, 20] width 53 height 39
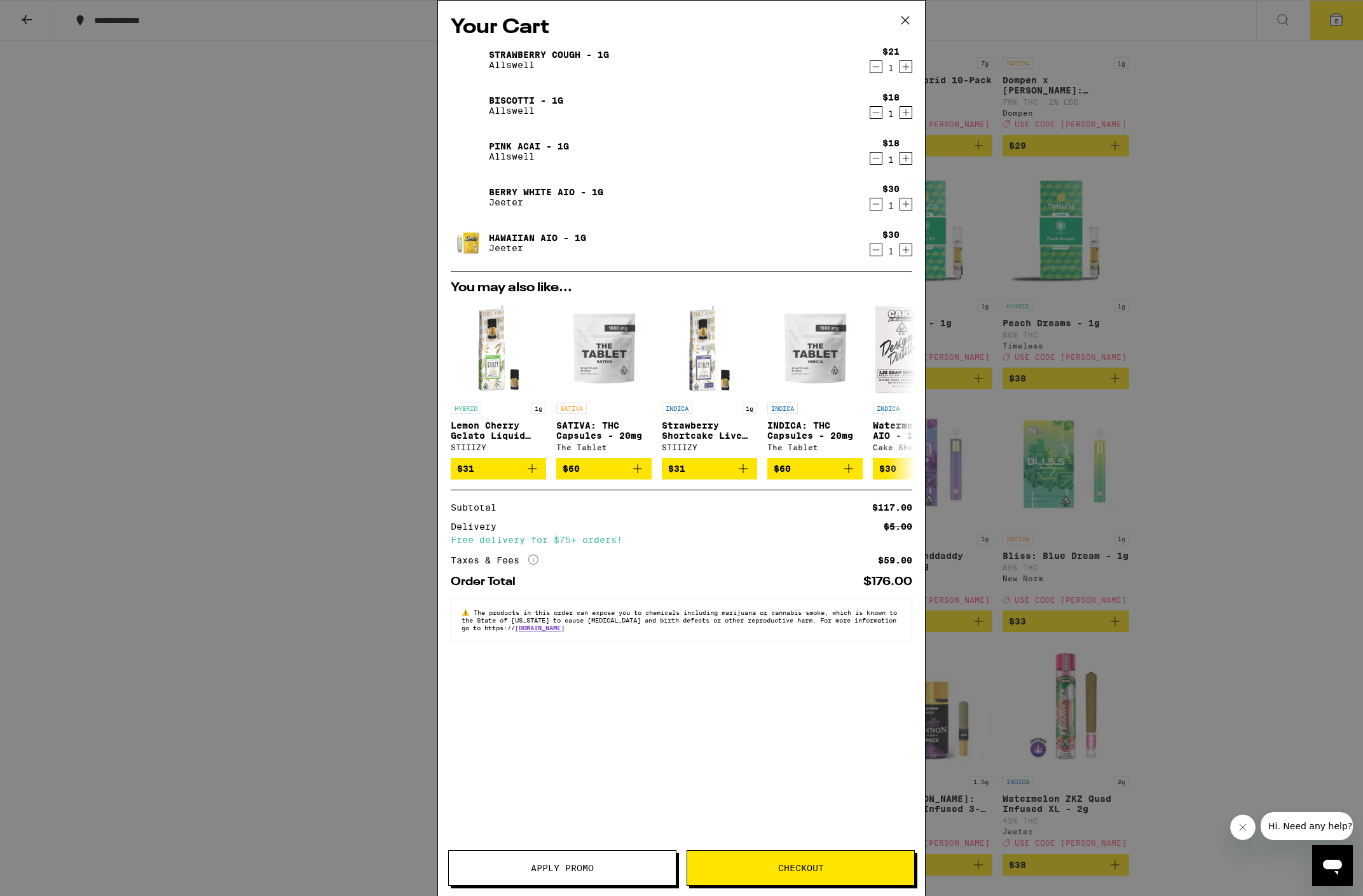
click at [539, 863] on span "Apply Promo" at bounding box center [561, 867] width 63 height 9
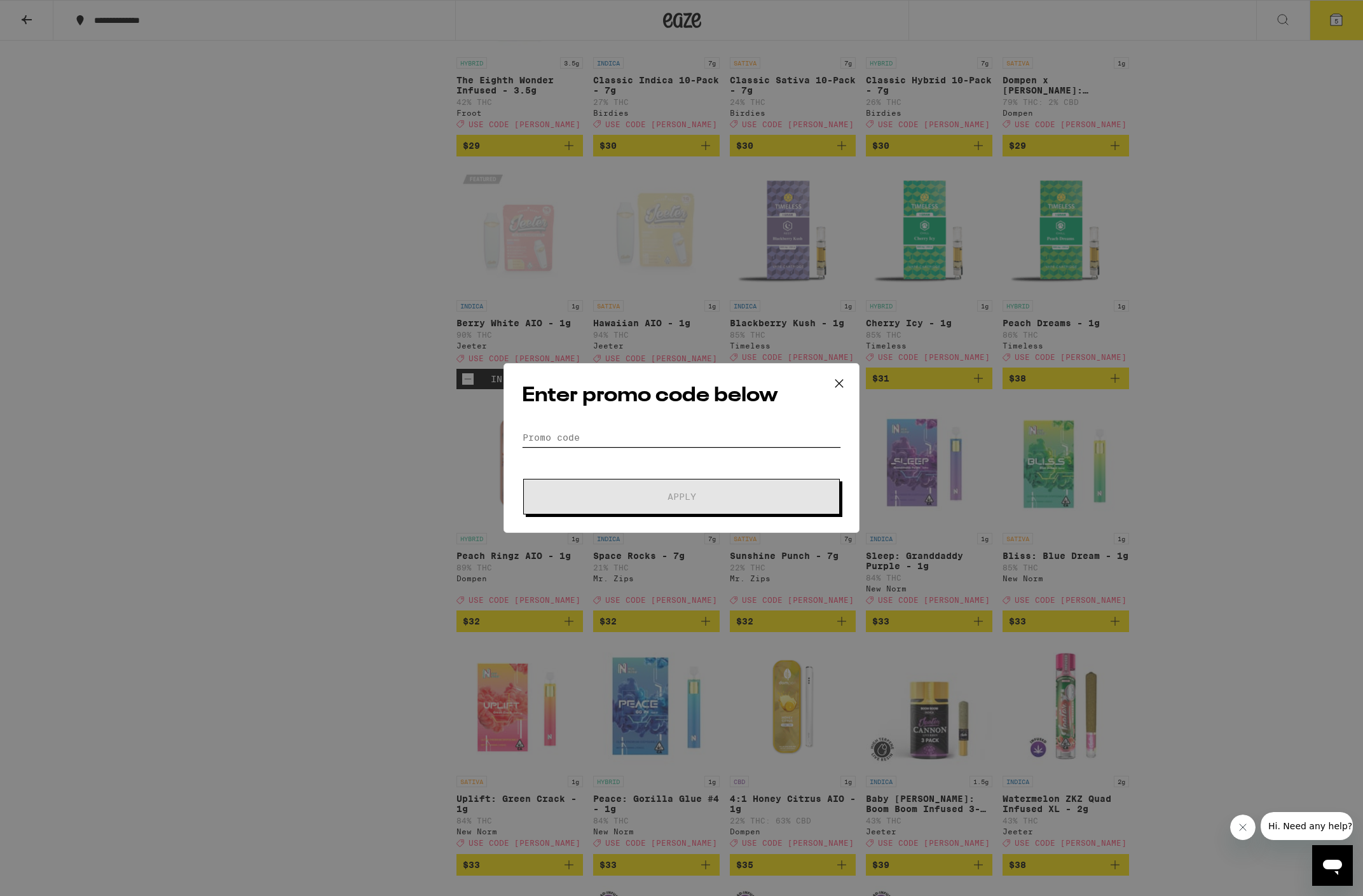
click at [559, 439] on input "Promo Code" at bounding box center [682, 437] width 319 height 19
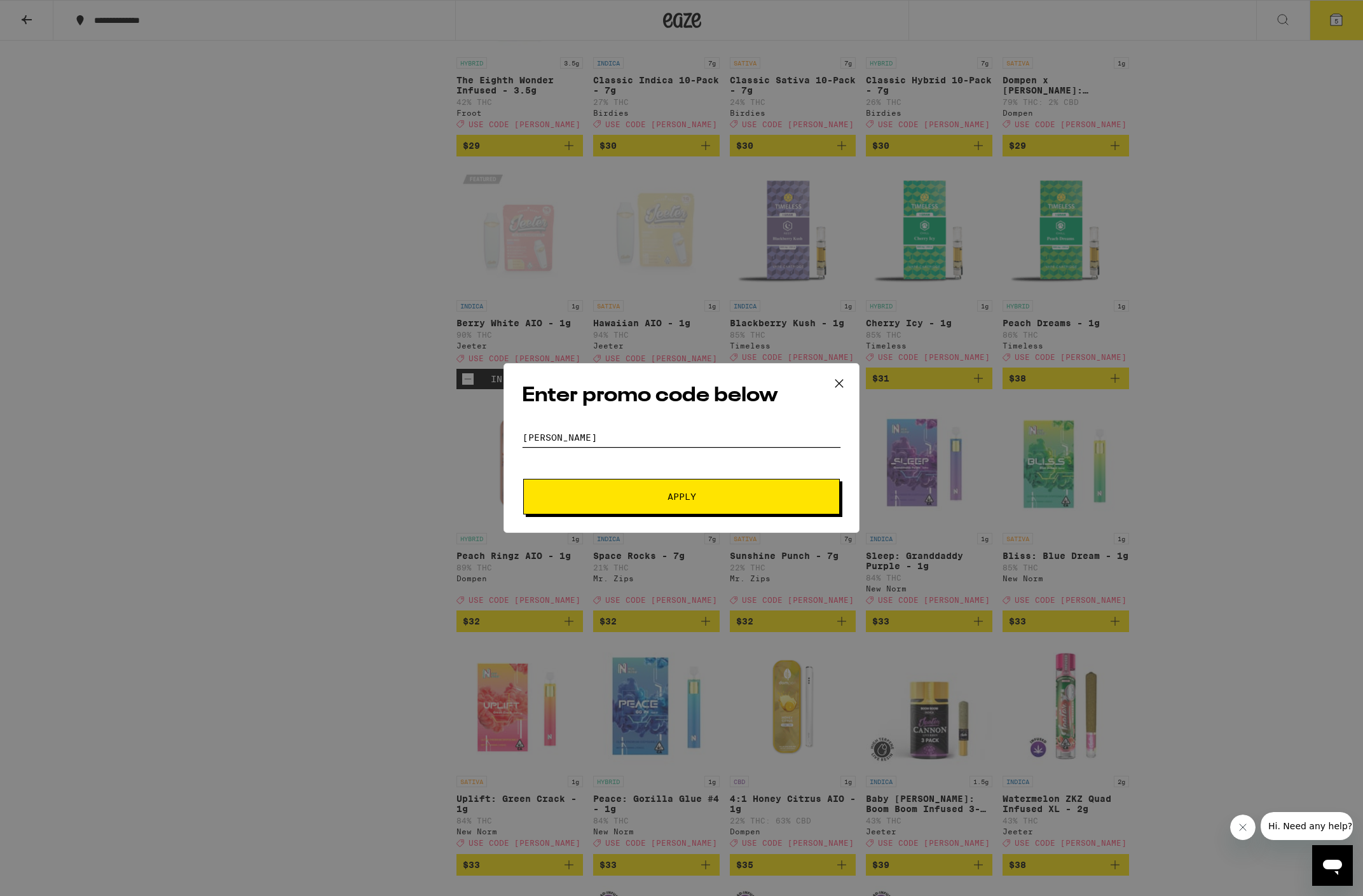
type input "[PERSON_NAME]"
click at [658, 487] on button "Apply" at bounding box center [682, 496] width 317 height 36
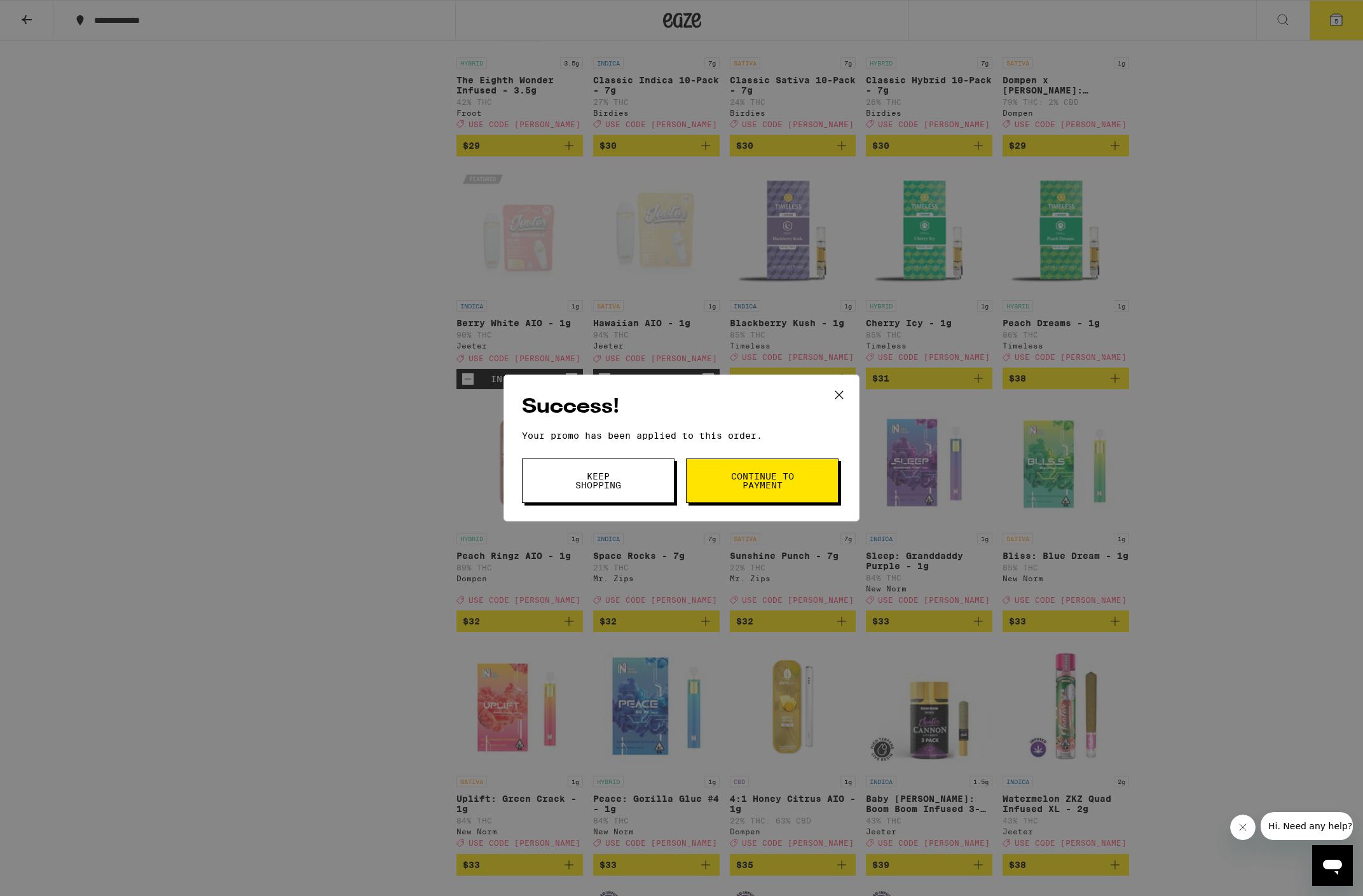
click at [745, 488] on span "Continue to payment" at bounding box center [762, 480] width 65 height 18
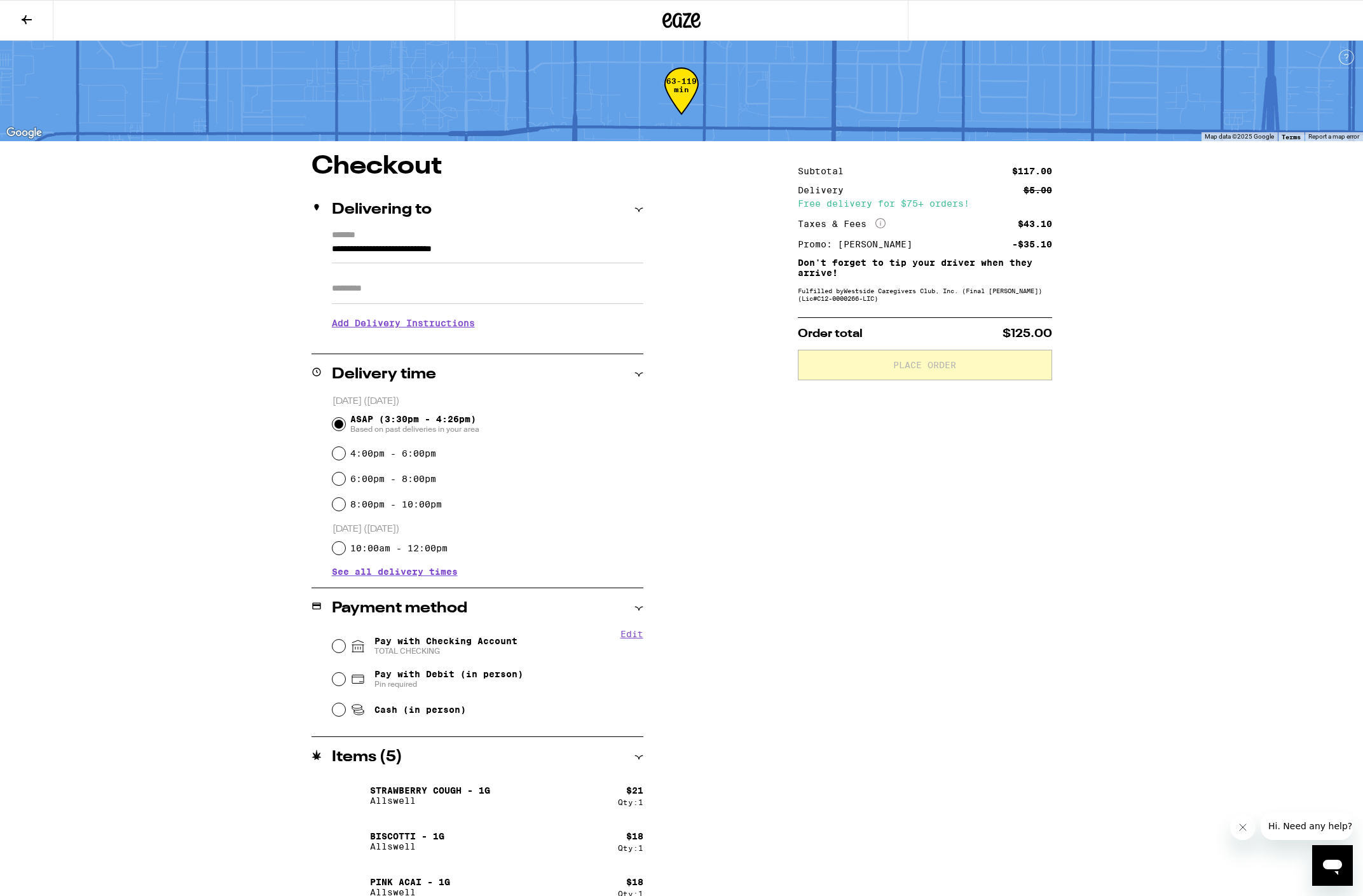
click at [1240, 290] on div "**********" at bounding box center [682, 503] width 1363 height 1007
